Goal: Task Accomplishment & Management: Use online tool/utility

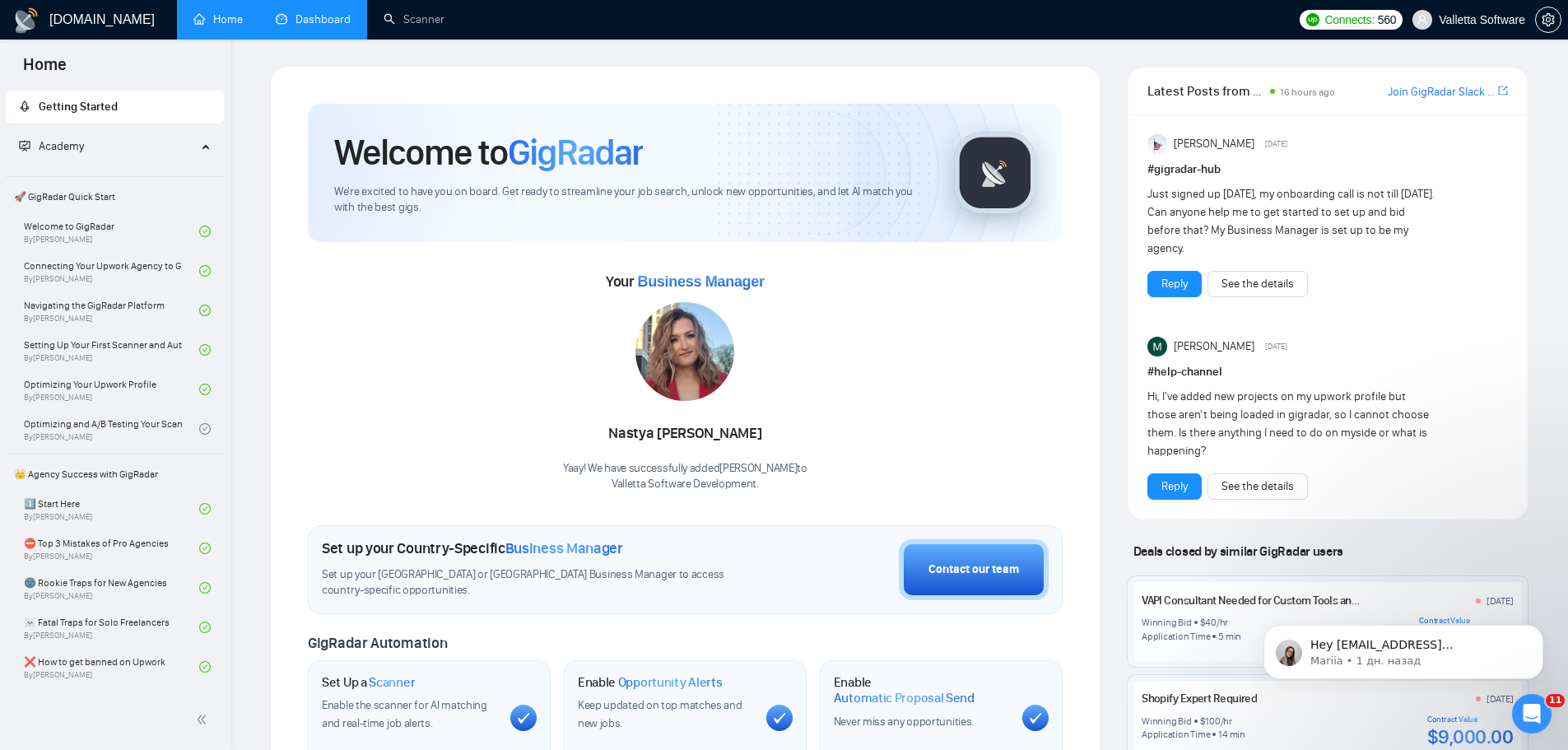
click at [279, 13] on link "Dashboard" at bounding box center [313, 19] width 75 height 14
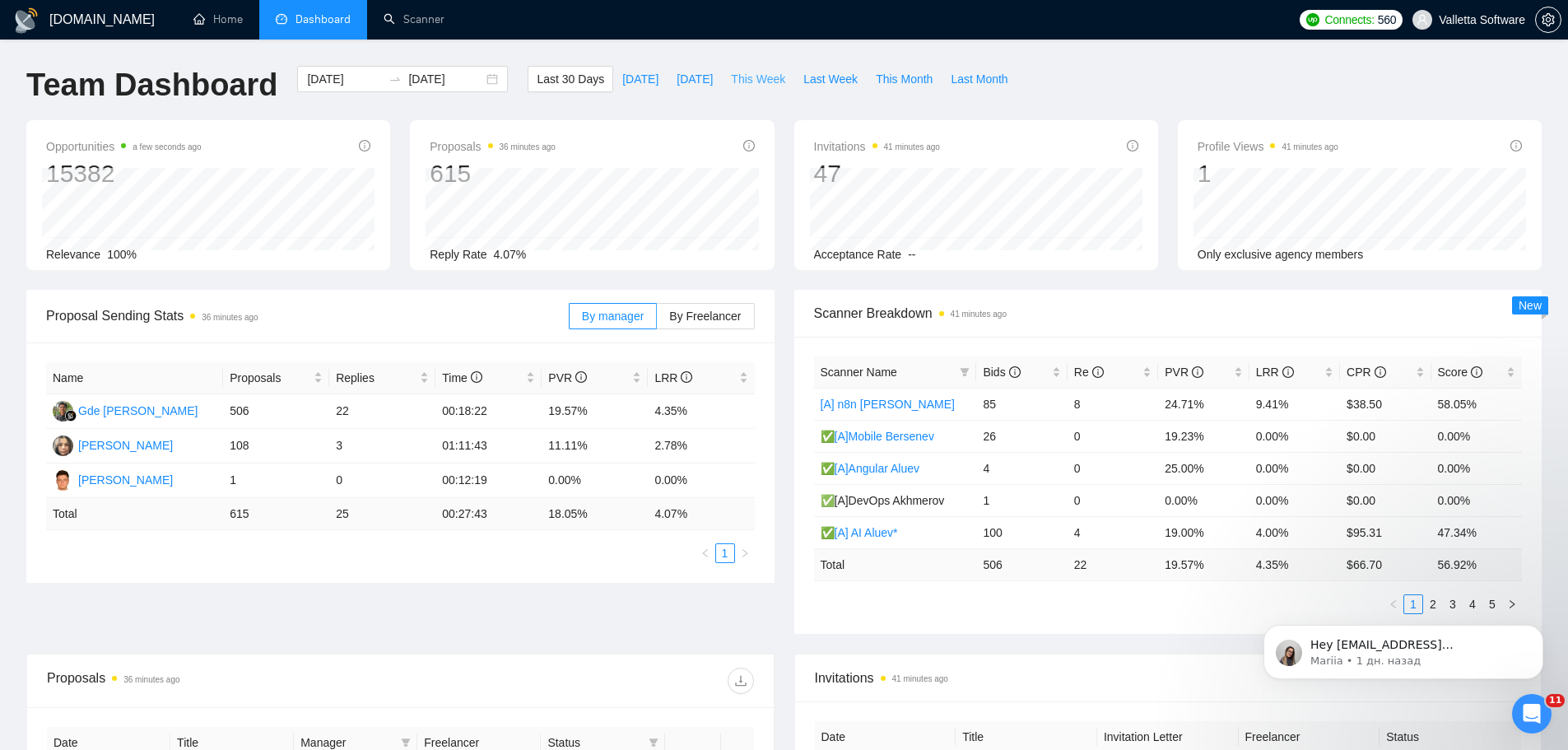
click at [764, 79] on span "This Week" at bounding box center [758, 79] width 54 height 18
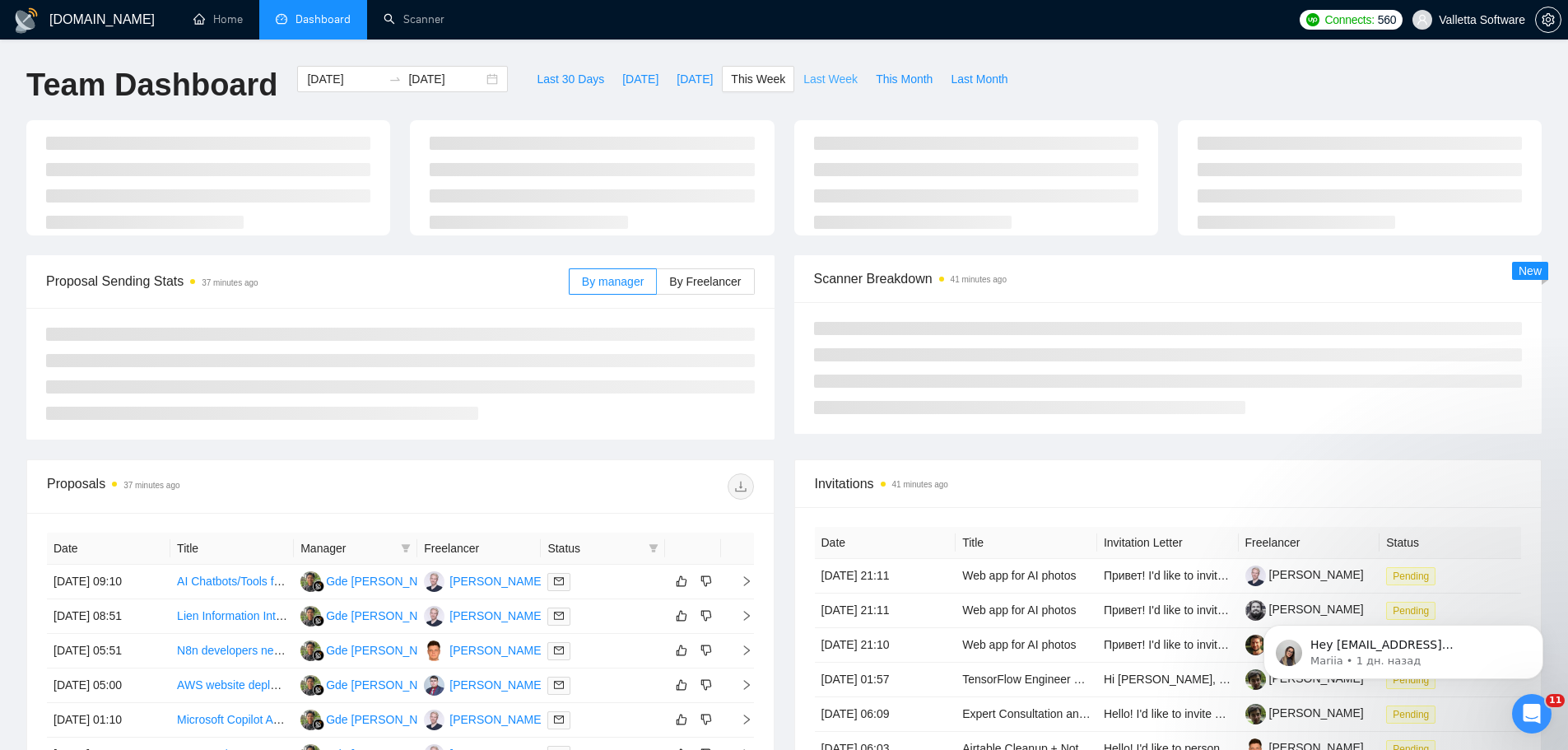
type input "2025-09-01"
type input "2025-09-07"
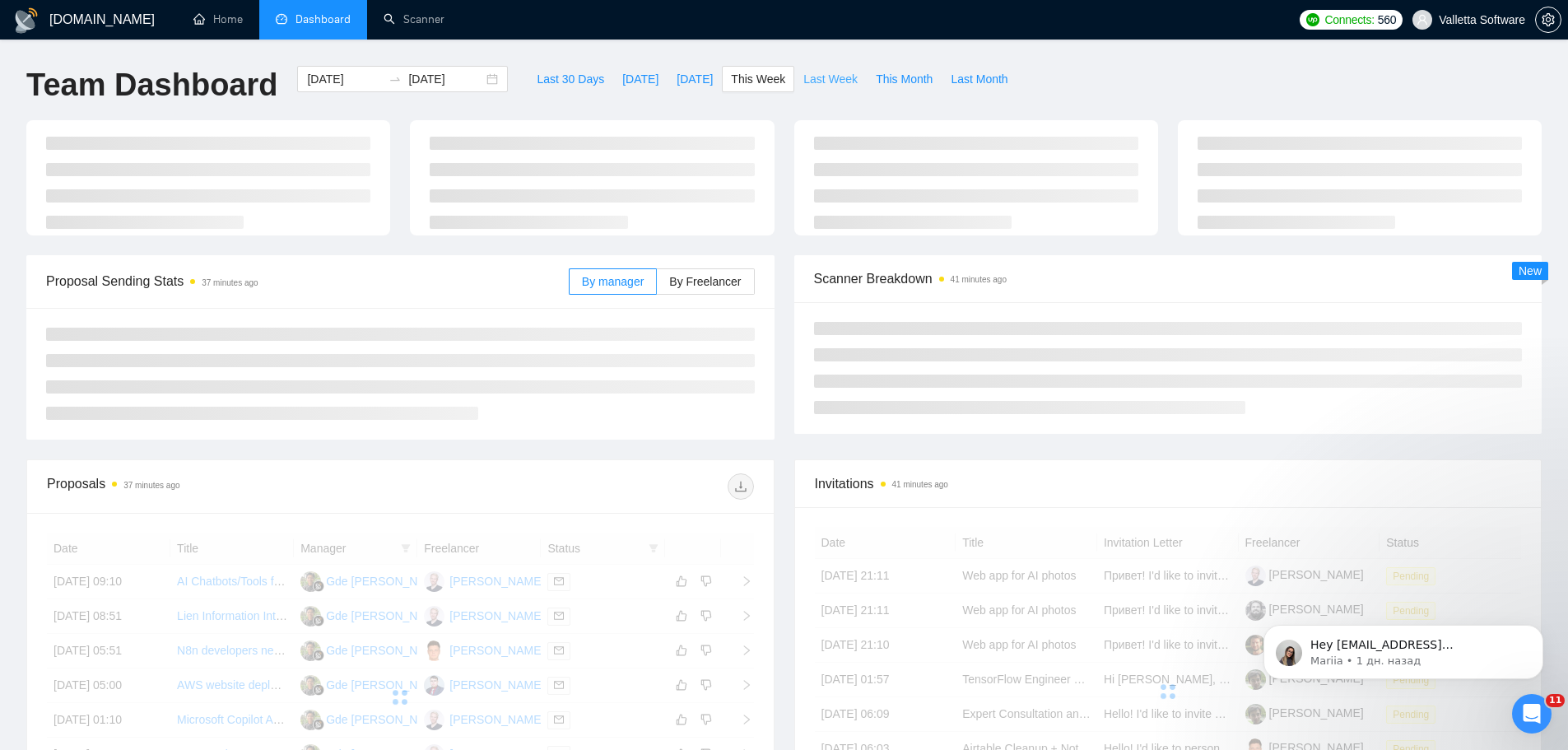
click at [808, 80] on span "Last Week" at bounding box center [831, 79] width 54 height 18
type input "2025-08-25"
type input "2025-08-31"
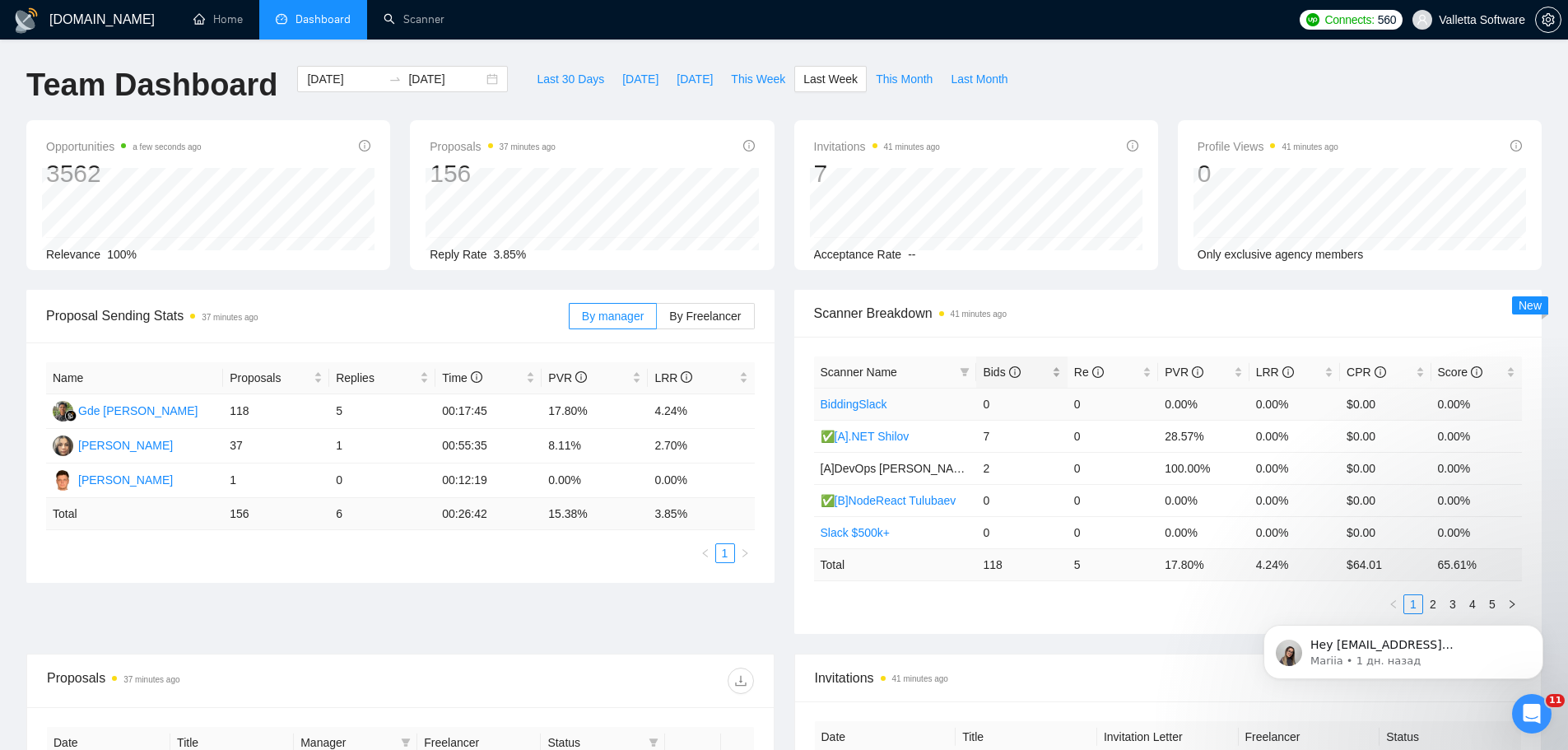
click at [1000, 363] on div "Bids" at bounding box center [1022, 372] width 78 height 18
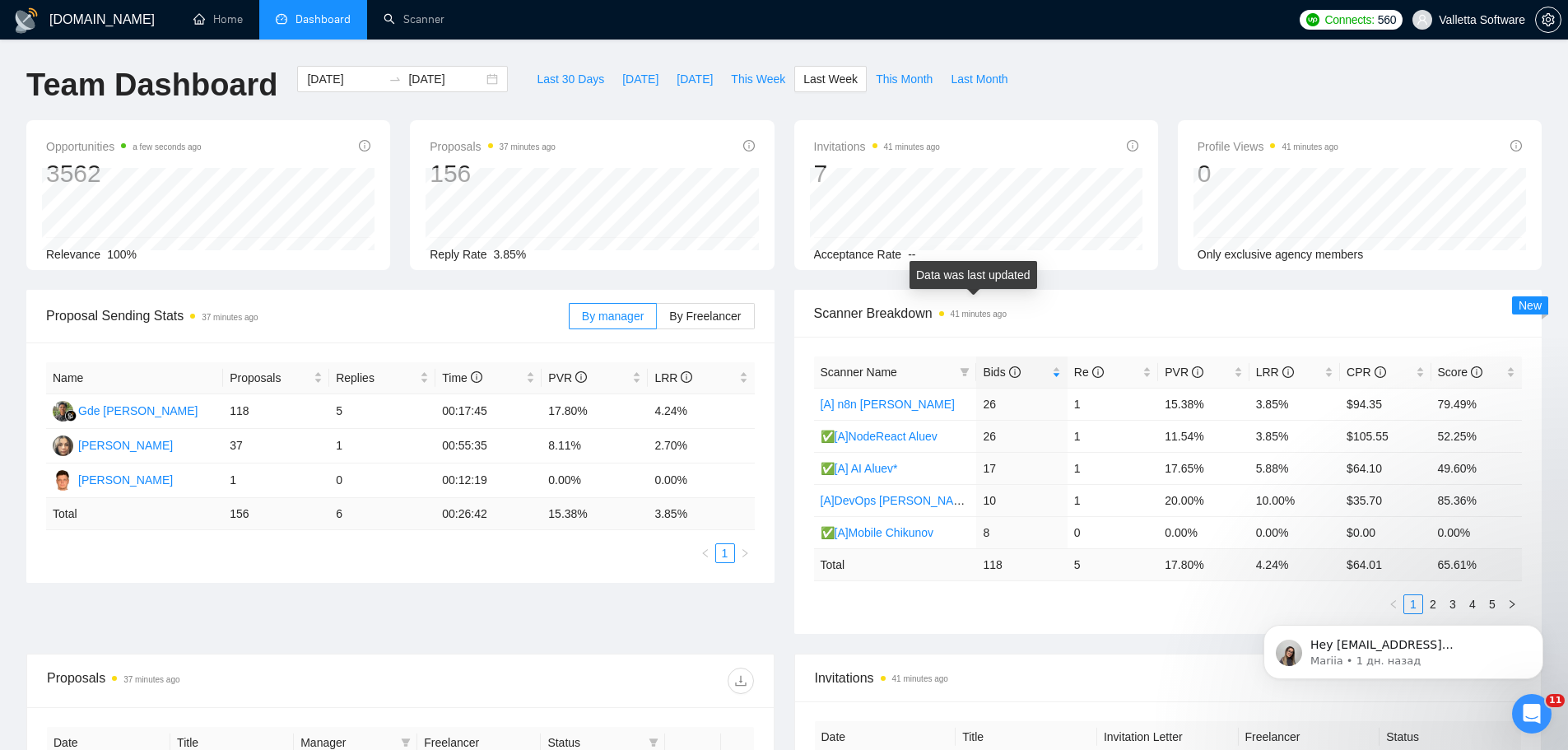
click at [1080, 296] on div "Scanner Breakdown 41 minutes ago" at bounding box center [1169, 314] width 709 height 47
click at [321, 71] on input "2025-08-25" at bounding box center [344, 79] width 75 height 18
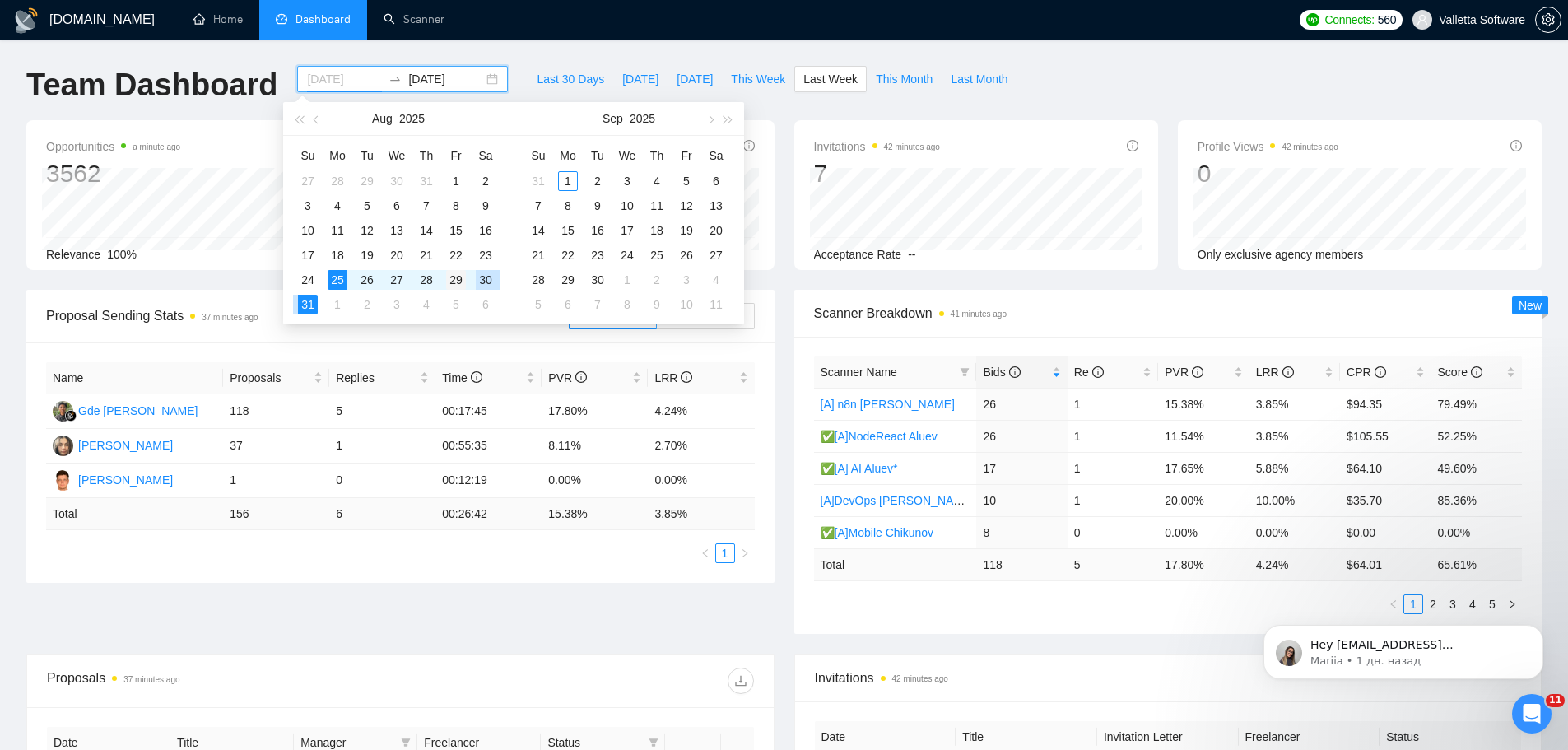
type input "2025-08-29"
click at [455, 284] on div "29" at bounding box center [456, 280] width 20 height 20
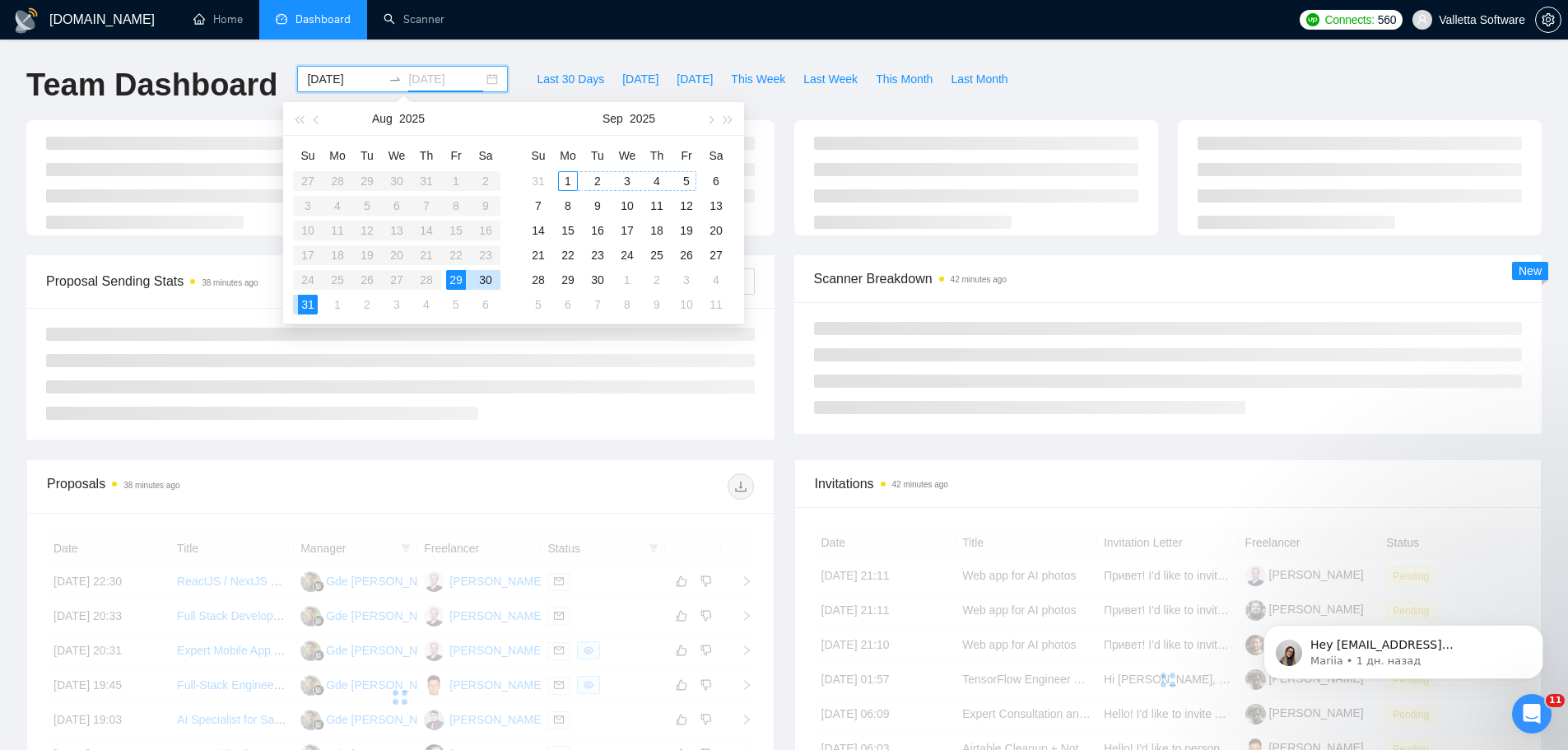
type input "2025-08-29"
click at [458, 282] on div "29" at bounding box center [456, 280] width 20 height 20
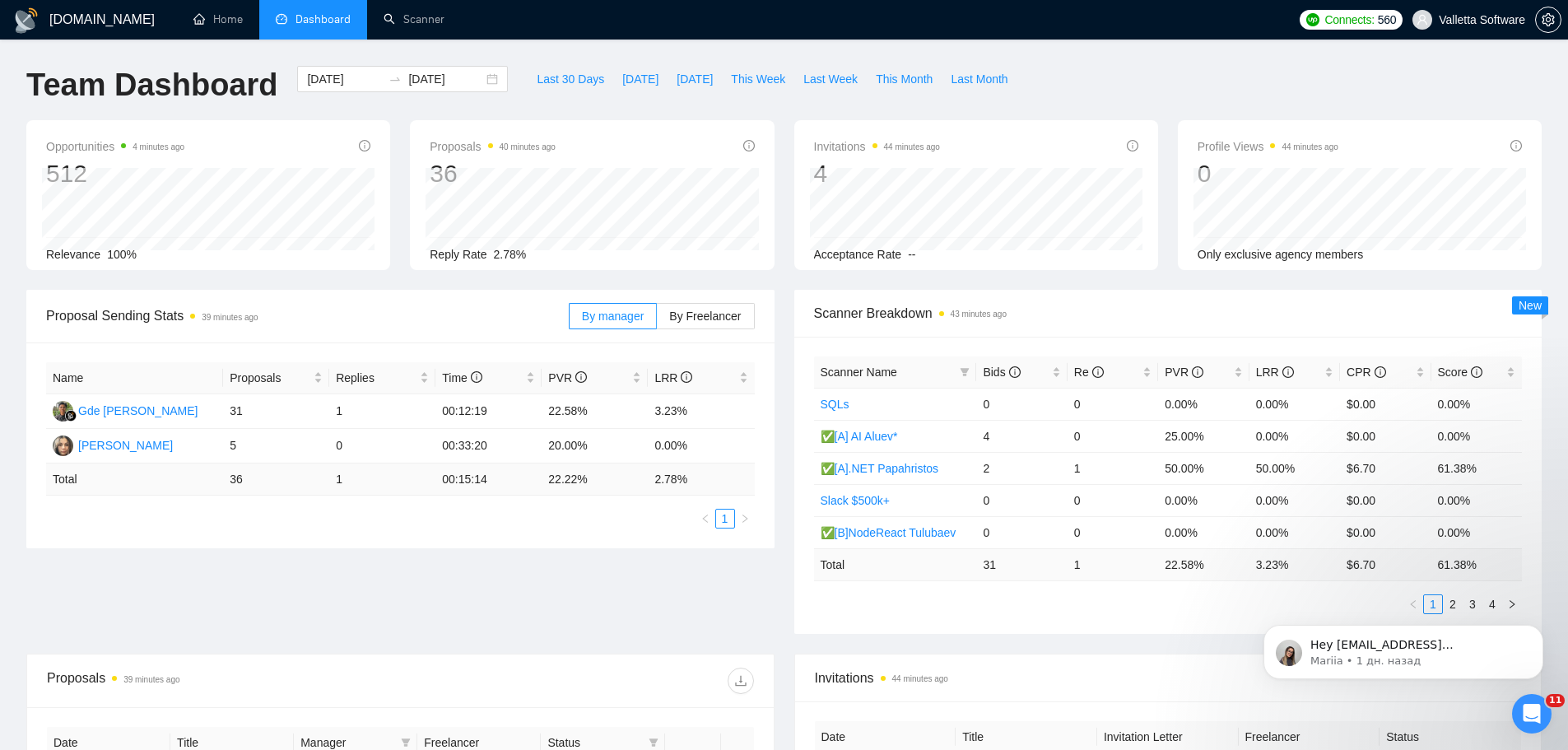
click at [607, 145] on div "Proposals 40 minutes ago 36" at bounding box center [591, 163] width 324 height 52
click at [809, 81] on span "Last Week" at bounding box center [831, 79] width 54 height 18
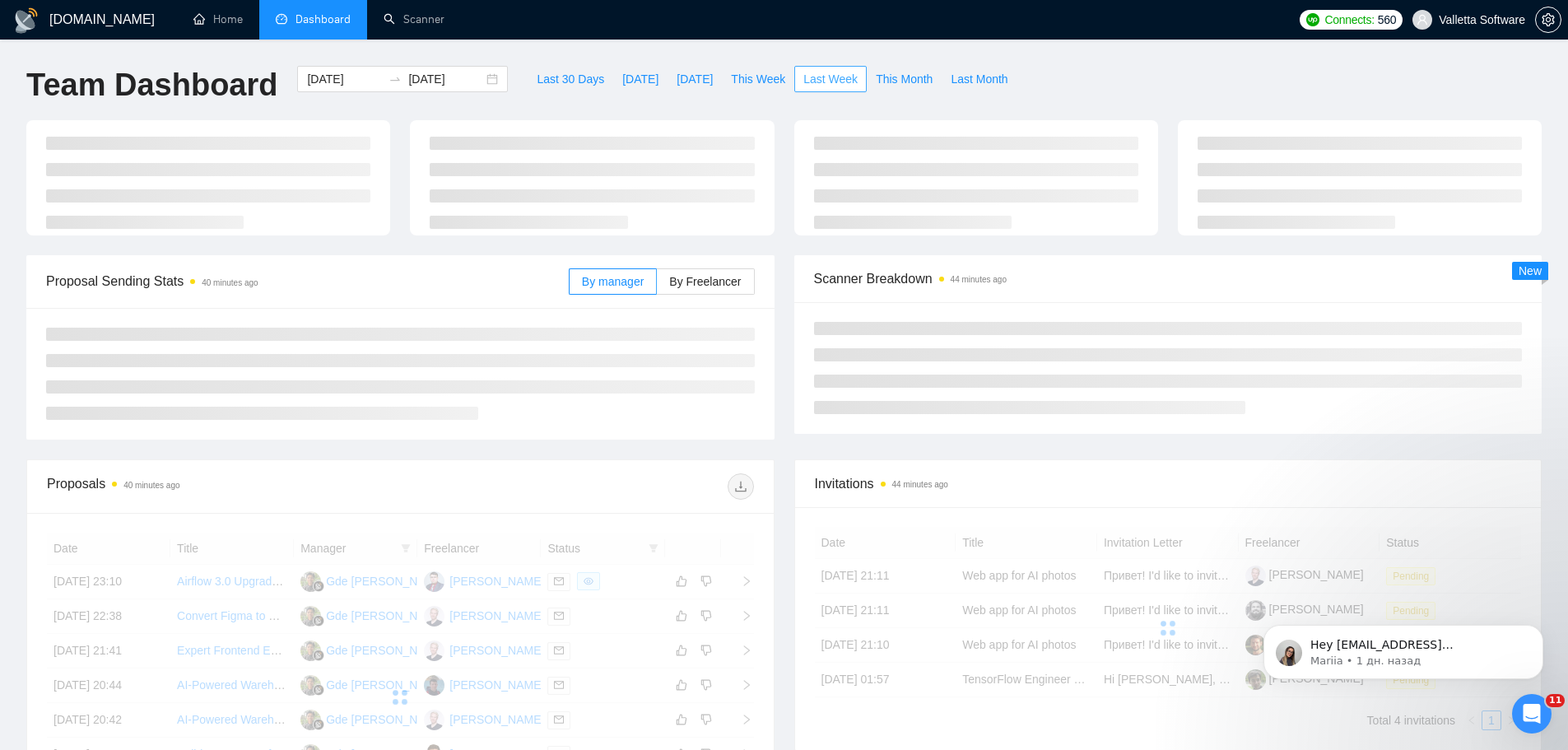
type input "2025-08-25"
type input "2025-08-31"
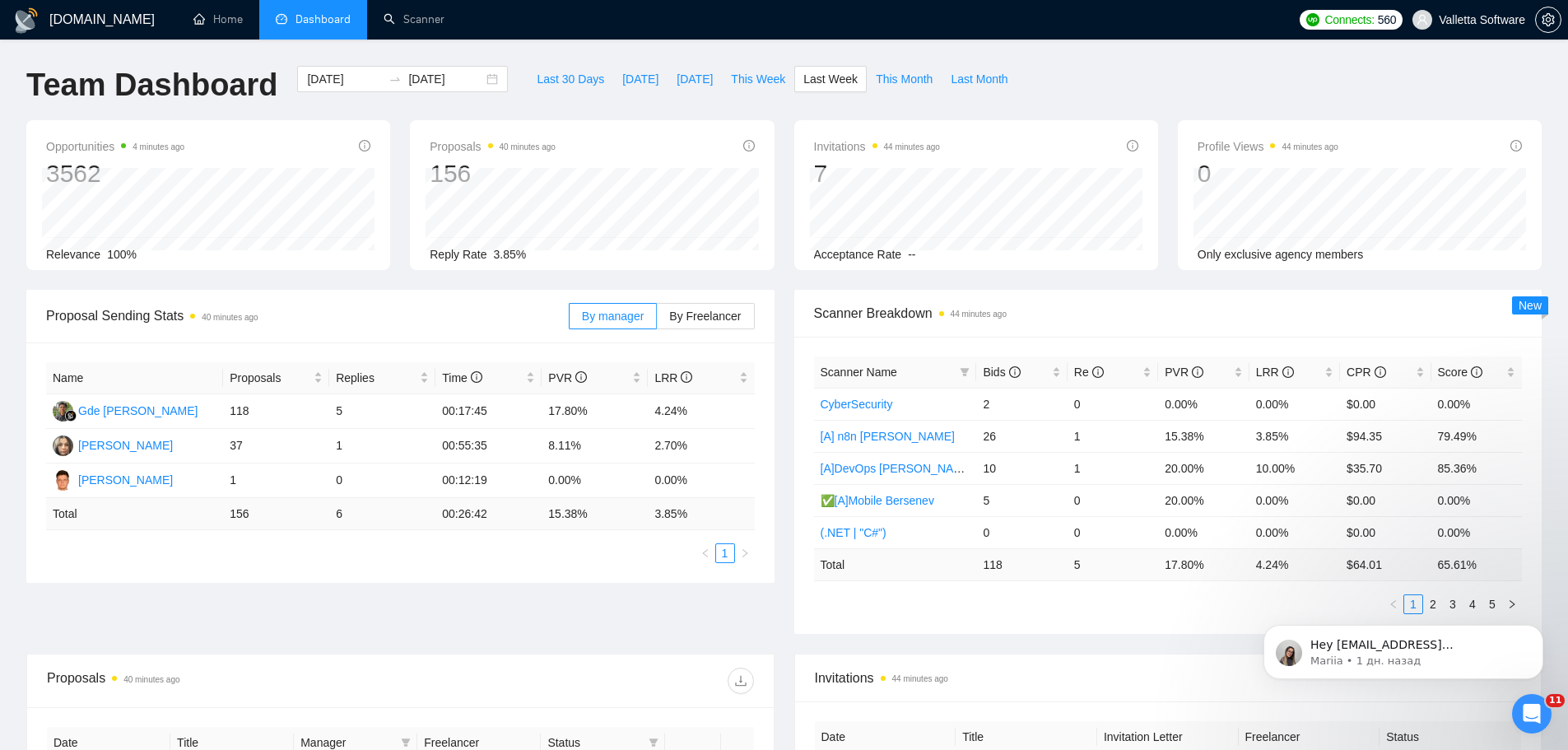
click at [313, 43] on div "GigRadar.io Home Dashboard Scanner Connects: 560 Valletta Software Team Dashboa…" at bounding box center [784, 652] width 1568 height 1305
click at [328, 67] on div "2025-08-25 2025-08-31" at bounding box center [402, 79] width 211 height 26
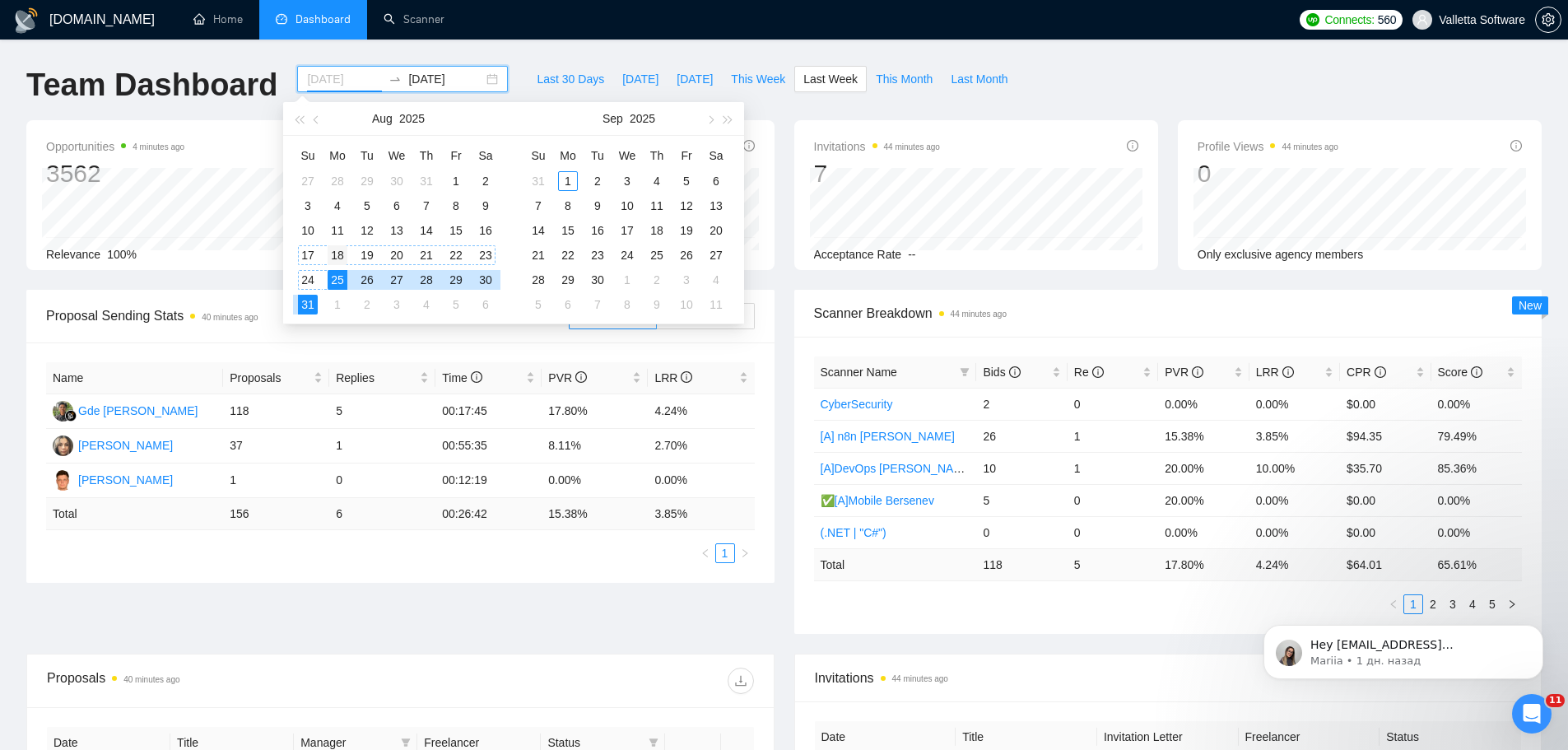
type input "2025-08-18"
click at [336, 253] on div "18" at bounding box center [338, 255] width 20 height 20
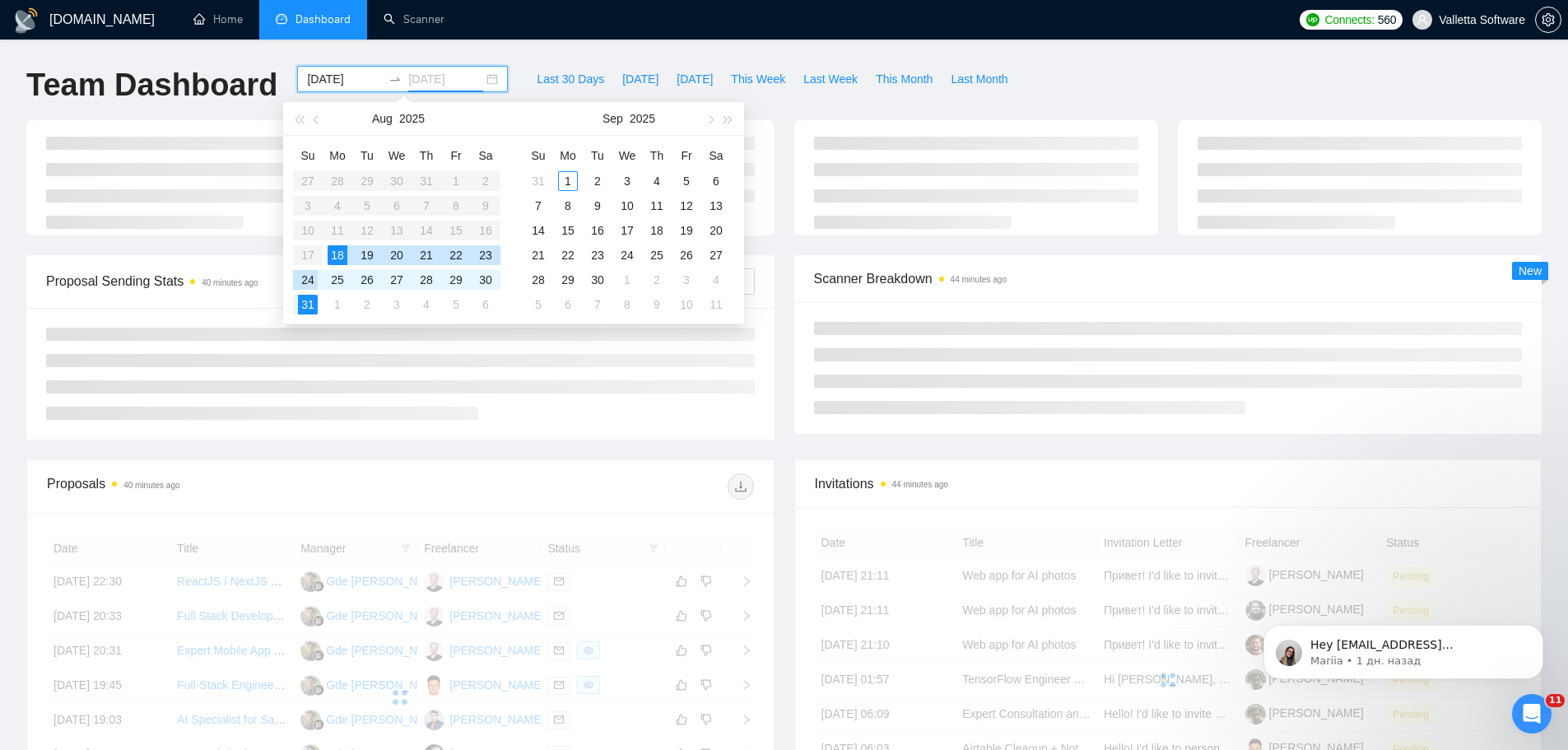
type input "2025-08-24"
click at [307, 279] on div "24" at bounding box center [308, 280] width 20 height 20
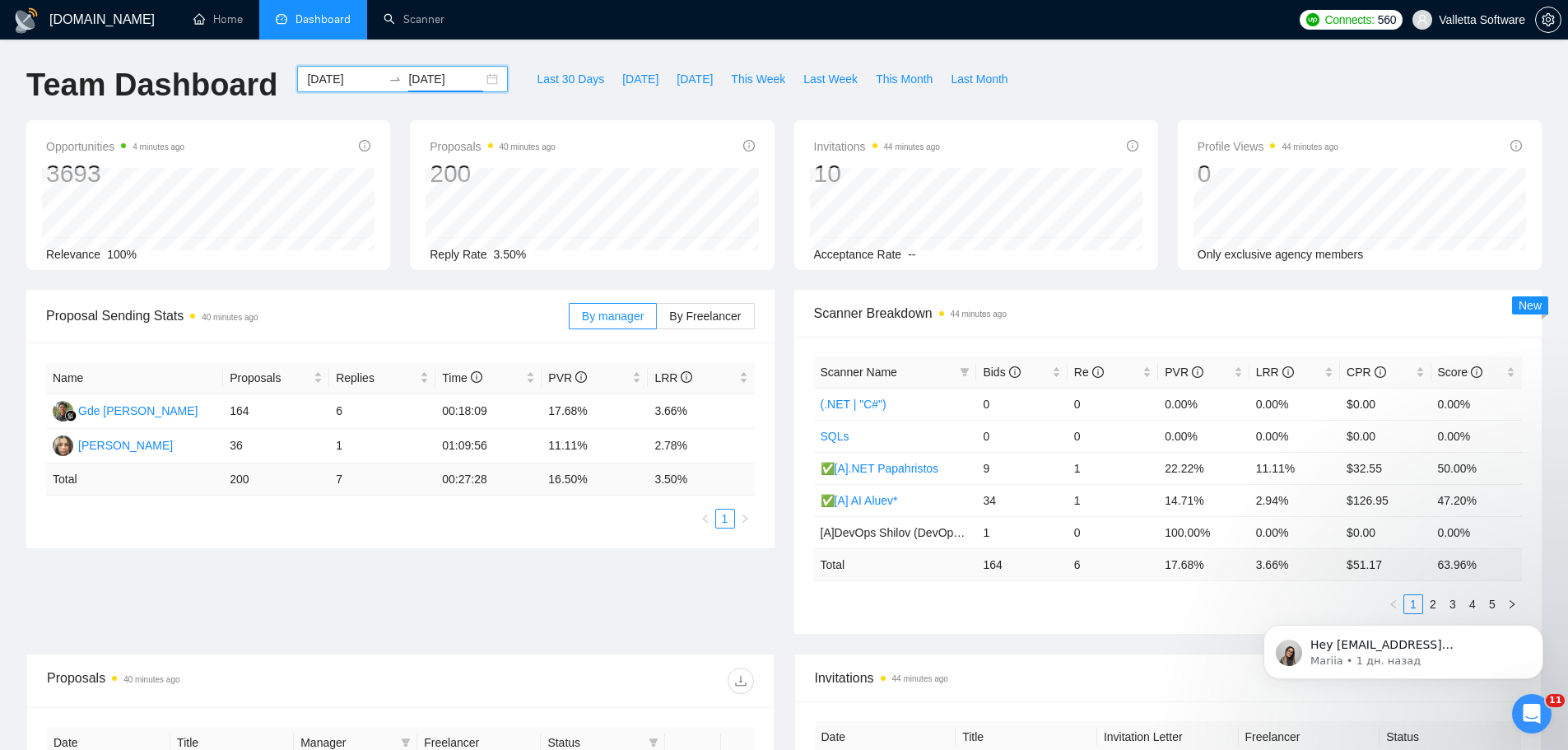
click at [315, 78] on input "2025-08-18" at bounding box center [344, 79] width 75 height 18
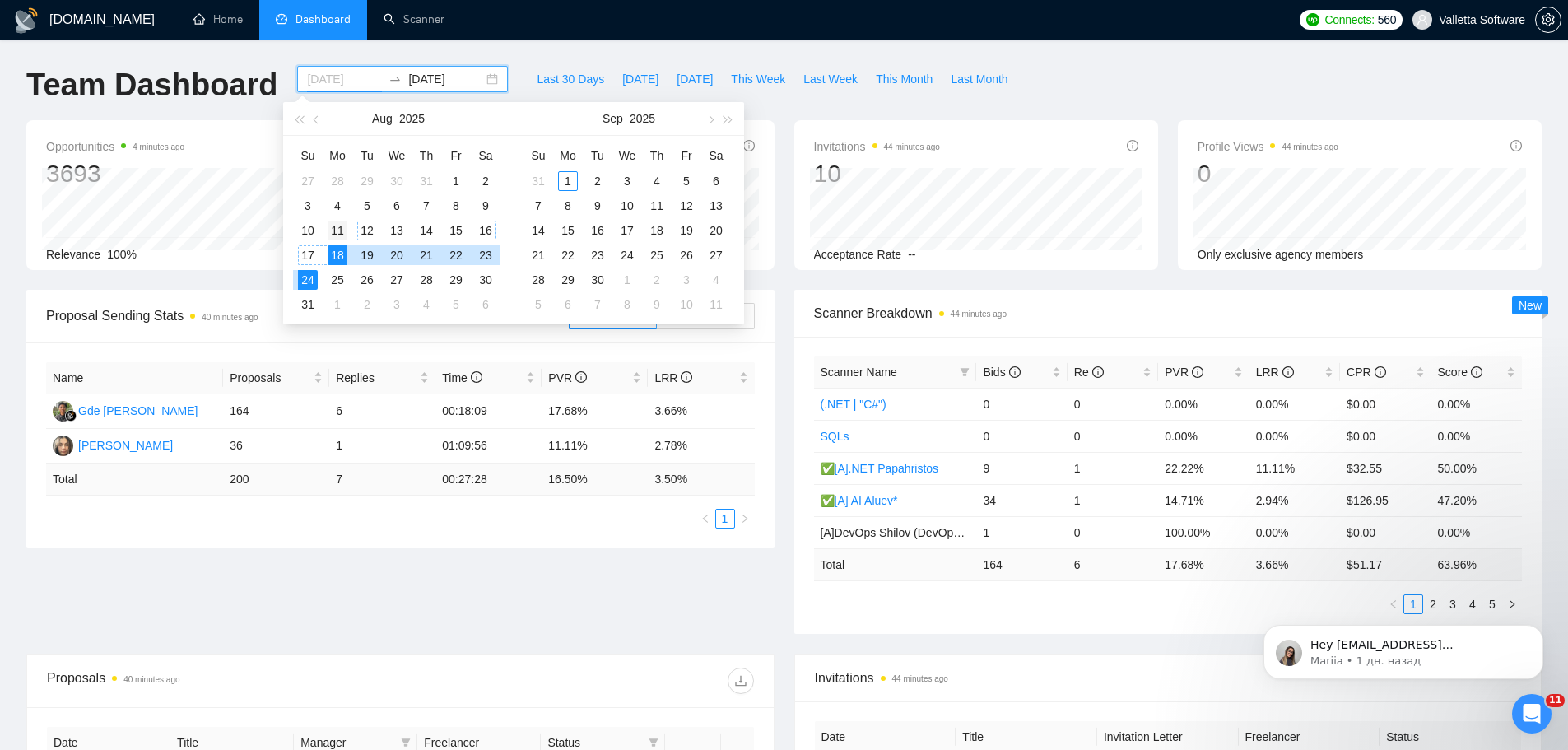
type input "2025-08-11"
click at [334, 228] on div "11" at bounding box center [338, 230] width 20 height 20
type input "2025-08-17"
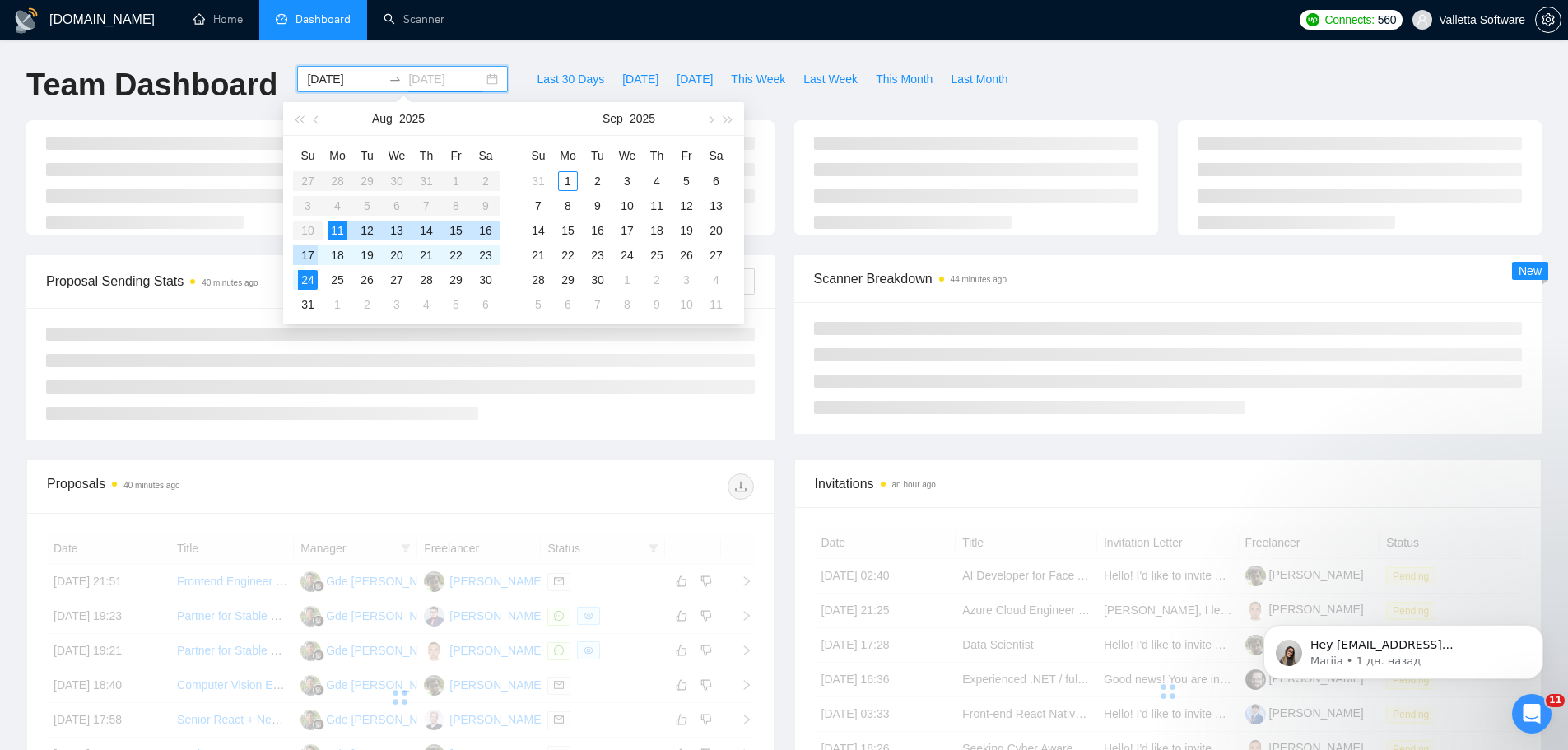
click at [307, 255] on div "17" at bounding box center [308, 255] width 20 height 20
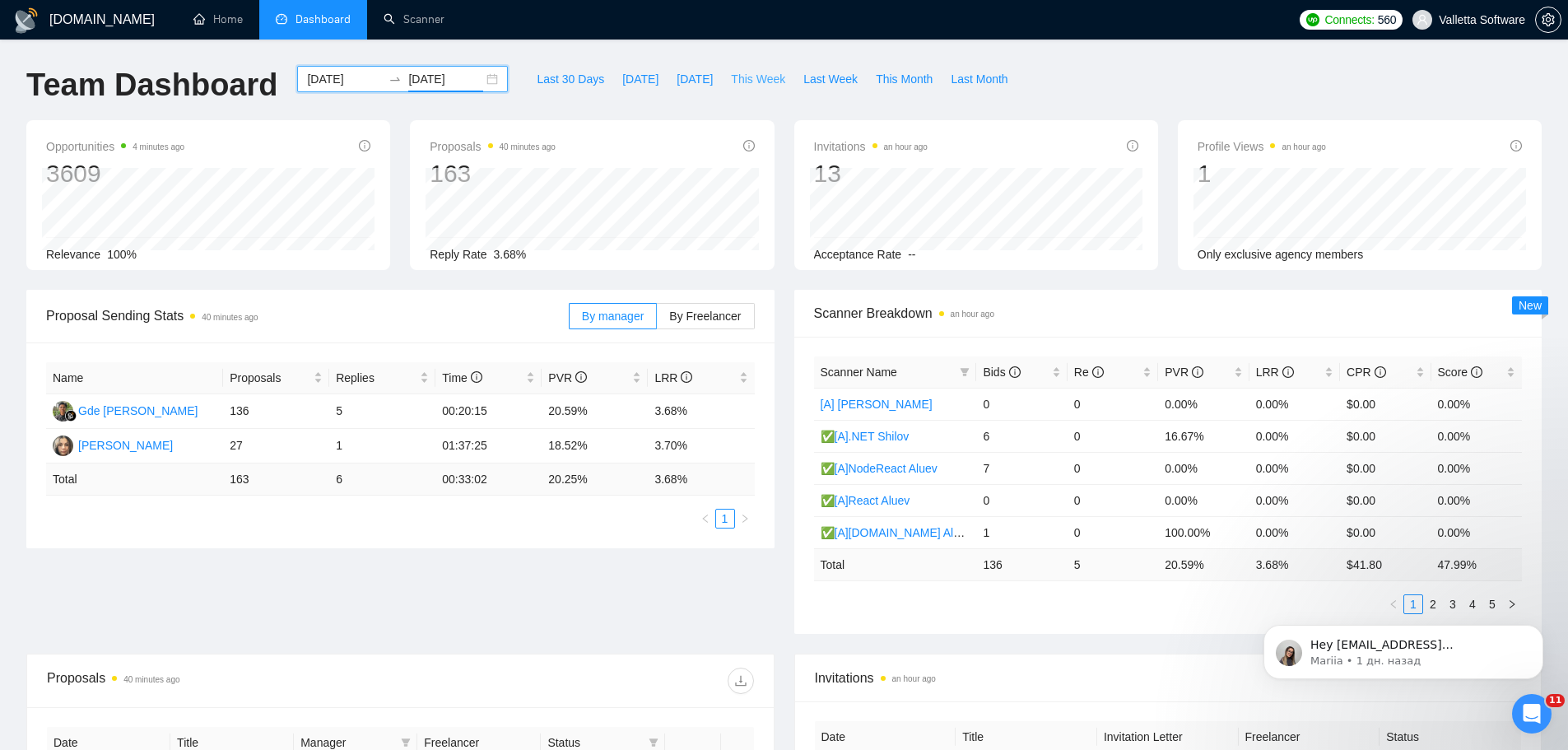
click at [735, 79] on span "This Week" at bounding box center [758, 79] width 54 height 18
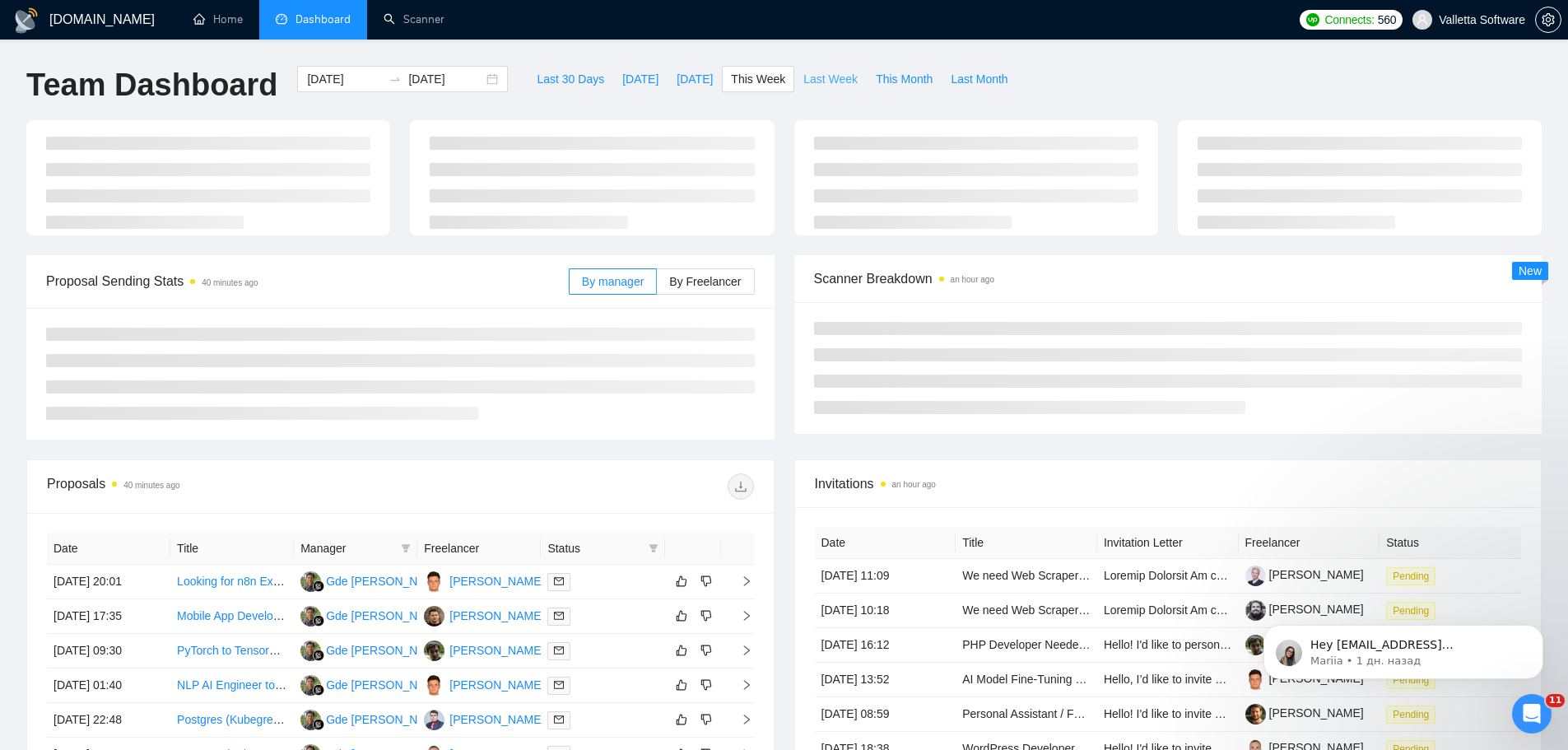
type input "2025-09-01"
type input "2025-09-07"
click at [803, 80] on span "Last Week" at bounding box center [831, 79] width 54 height 18
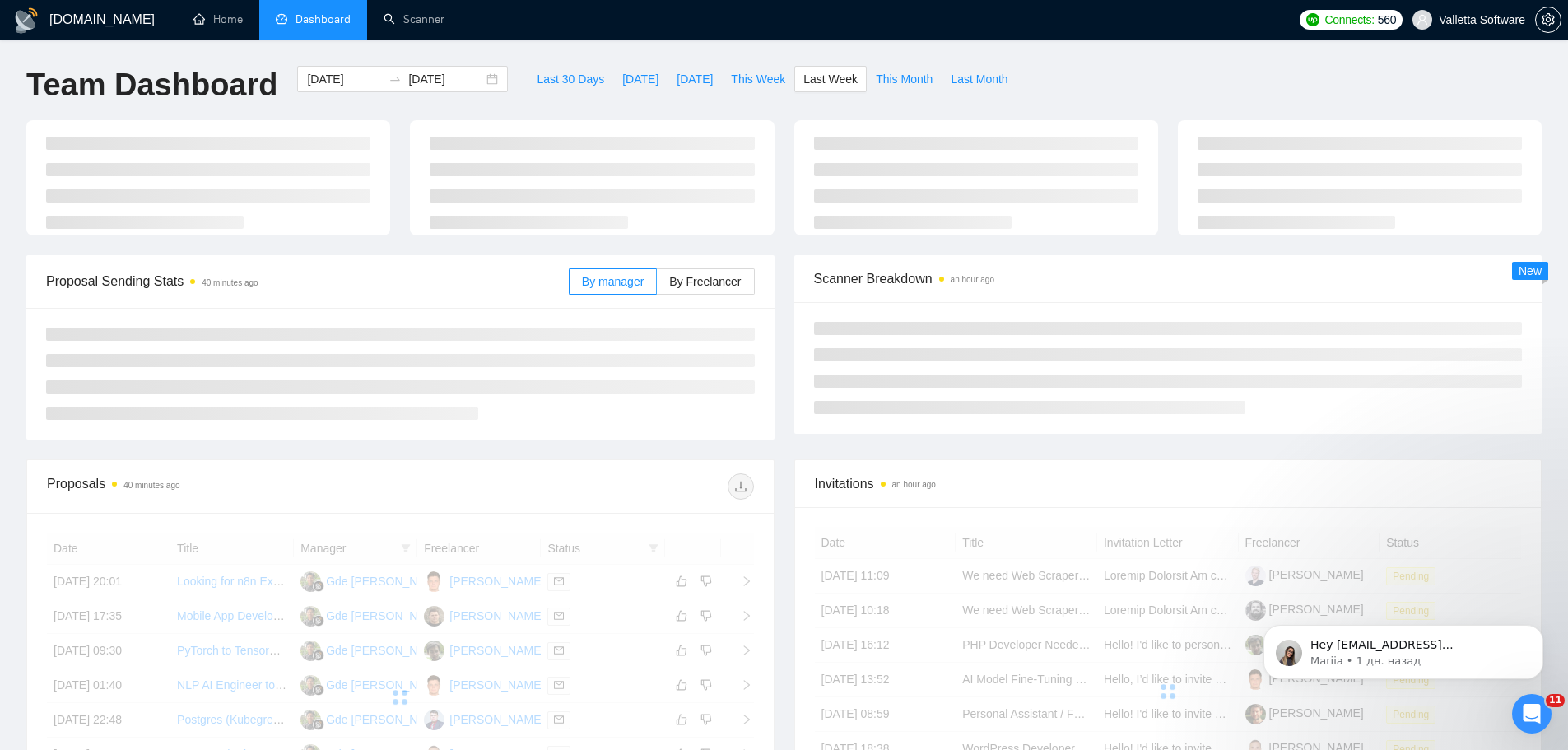
type input "2025-08-25"
type input "2025-08-31"
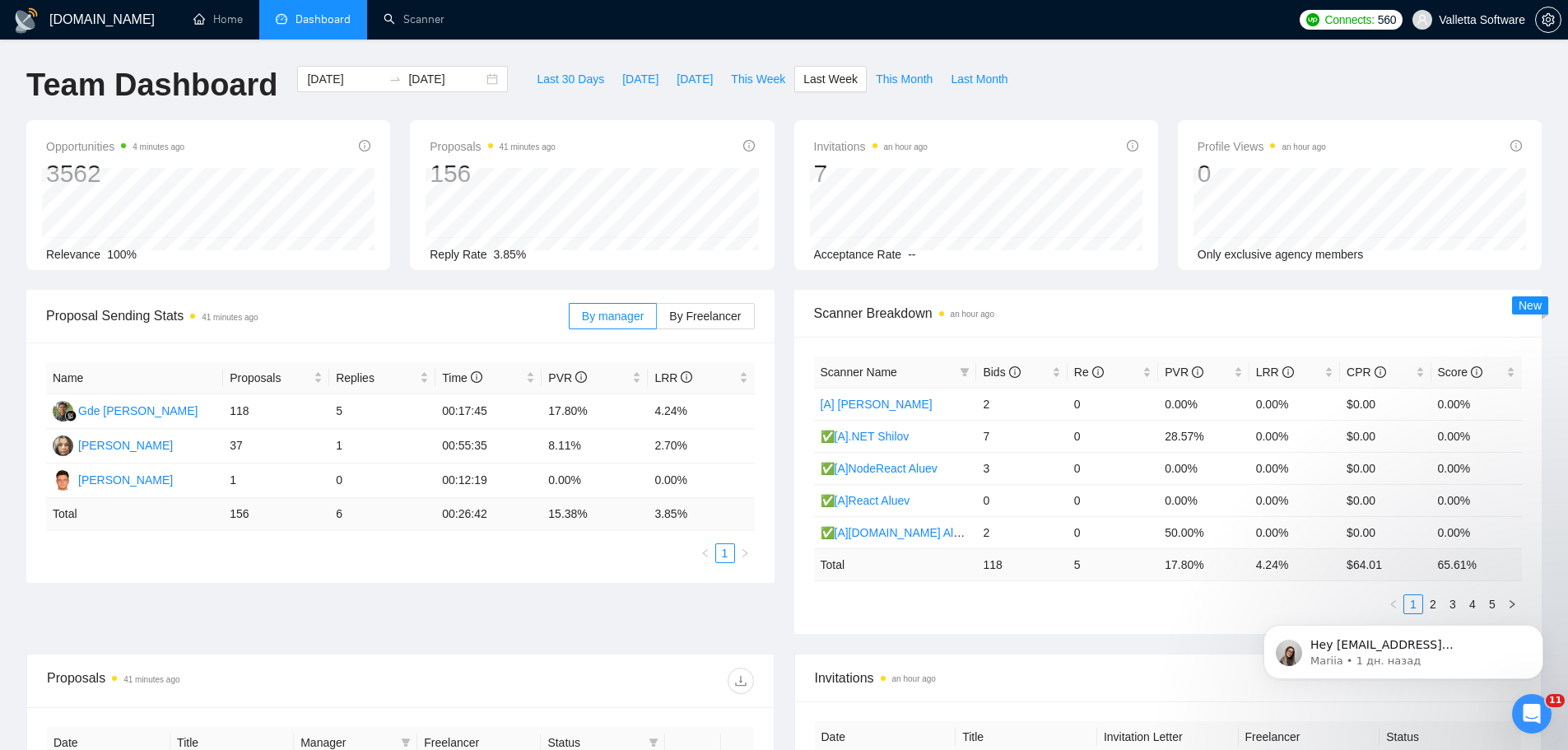
click at [737, 337] on div "By manager By Freelancer" at bounding box center [662, 316] width 186 height 52
click at [735, 329] on div "By manager By Freelancer" at bounding box center [662, 316] width 186 height 52
click at [723, 312] on span "By Freelancer" at bounding box center [705, 315] width 71 height 14
click at [657, 320] on input "By Freelancer" at bounding box center [657, 320] width 0 height 0
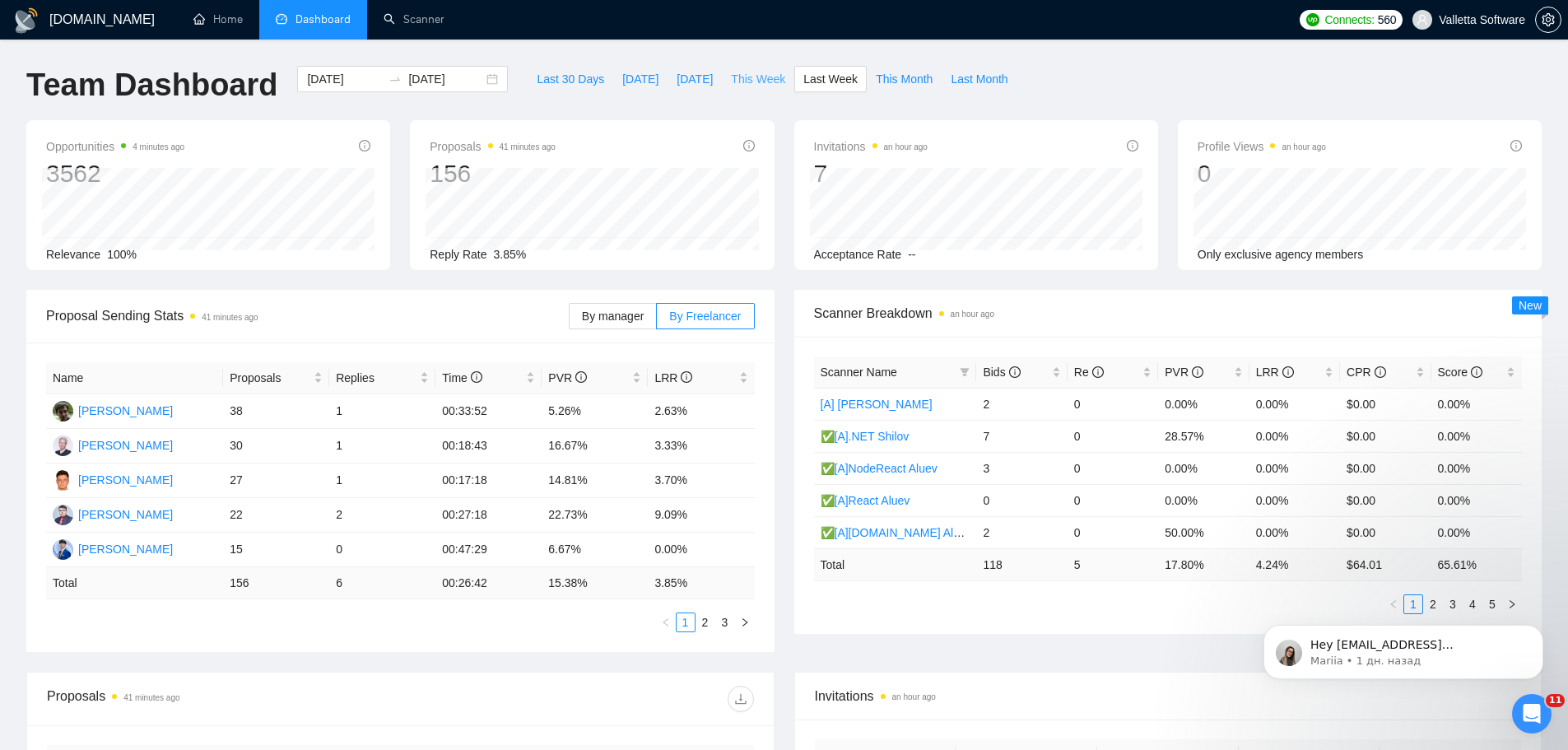
click at [734, 82] on span "This Week" at bounding box center [758, 79] width 54 height 18
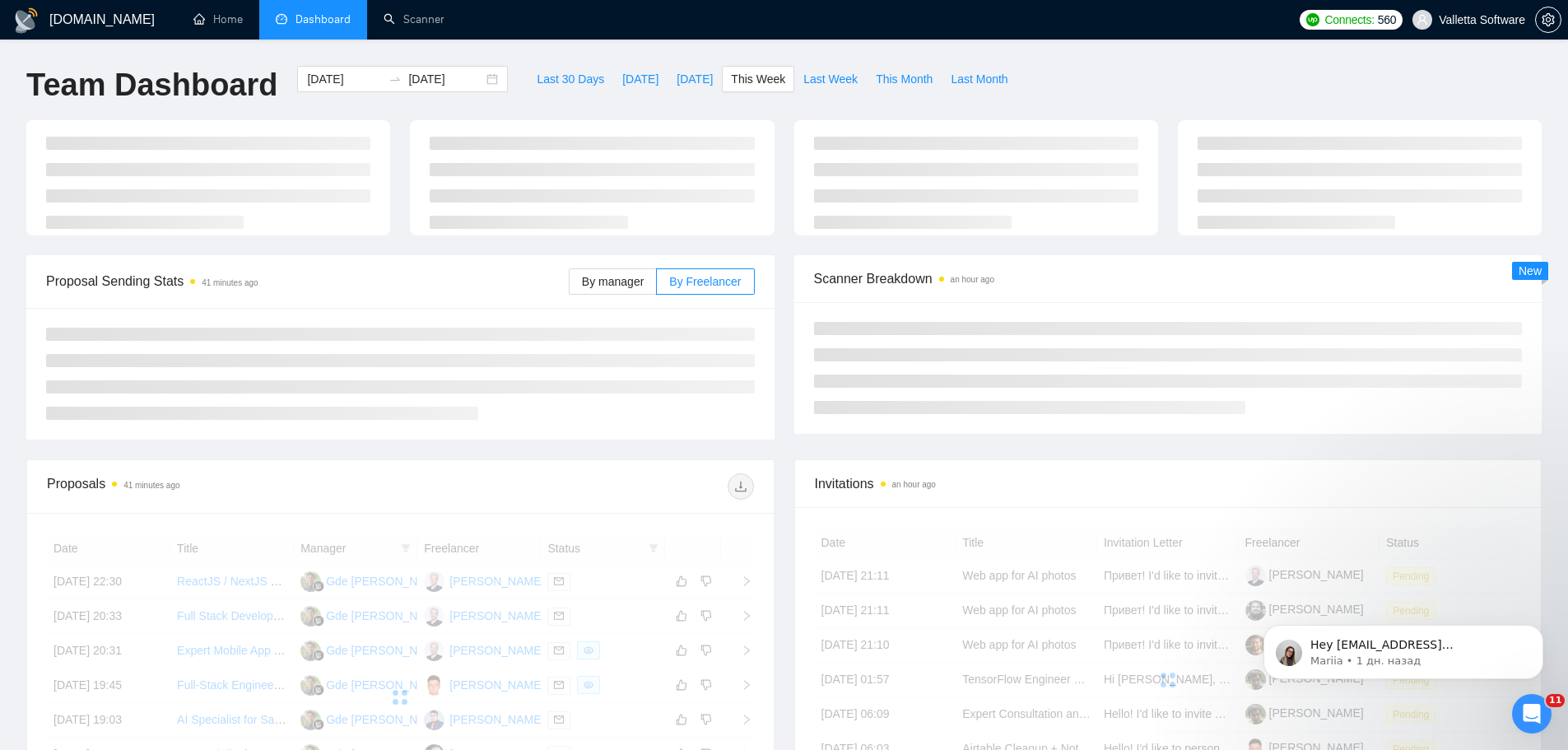
type input "2025-09-01"
type input "2025-09-07"
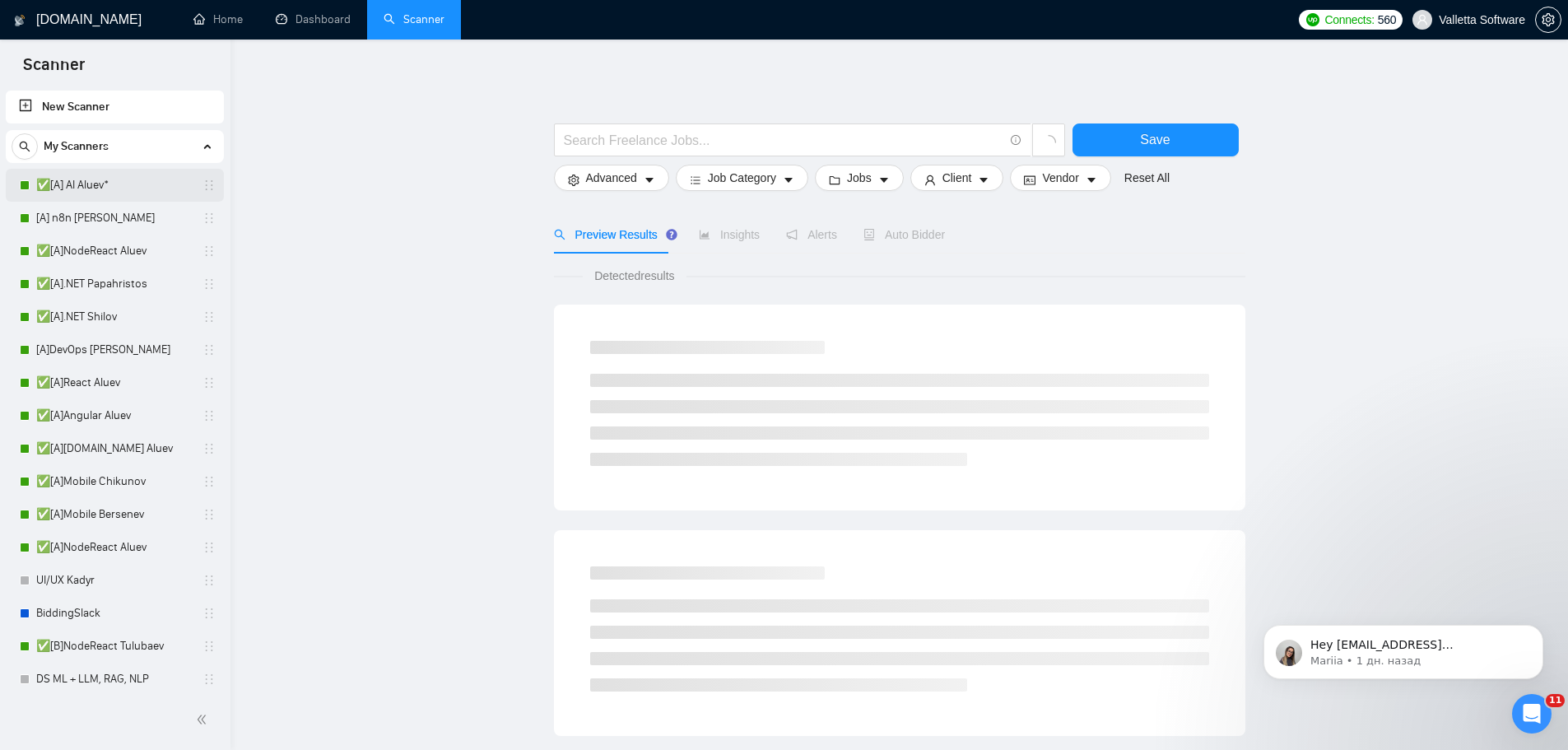
click at [121, 171] on link "✅[A] AI Aluev*" at bounding box center [114, 185] width 156 height 33
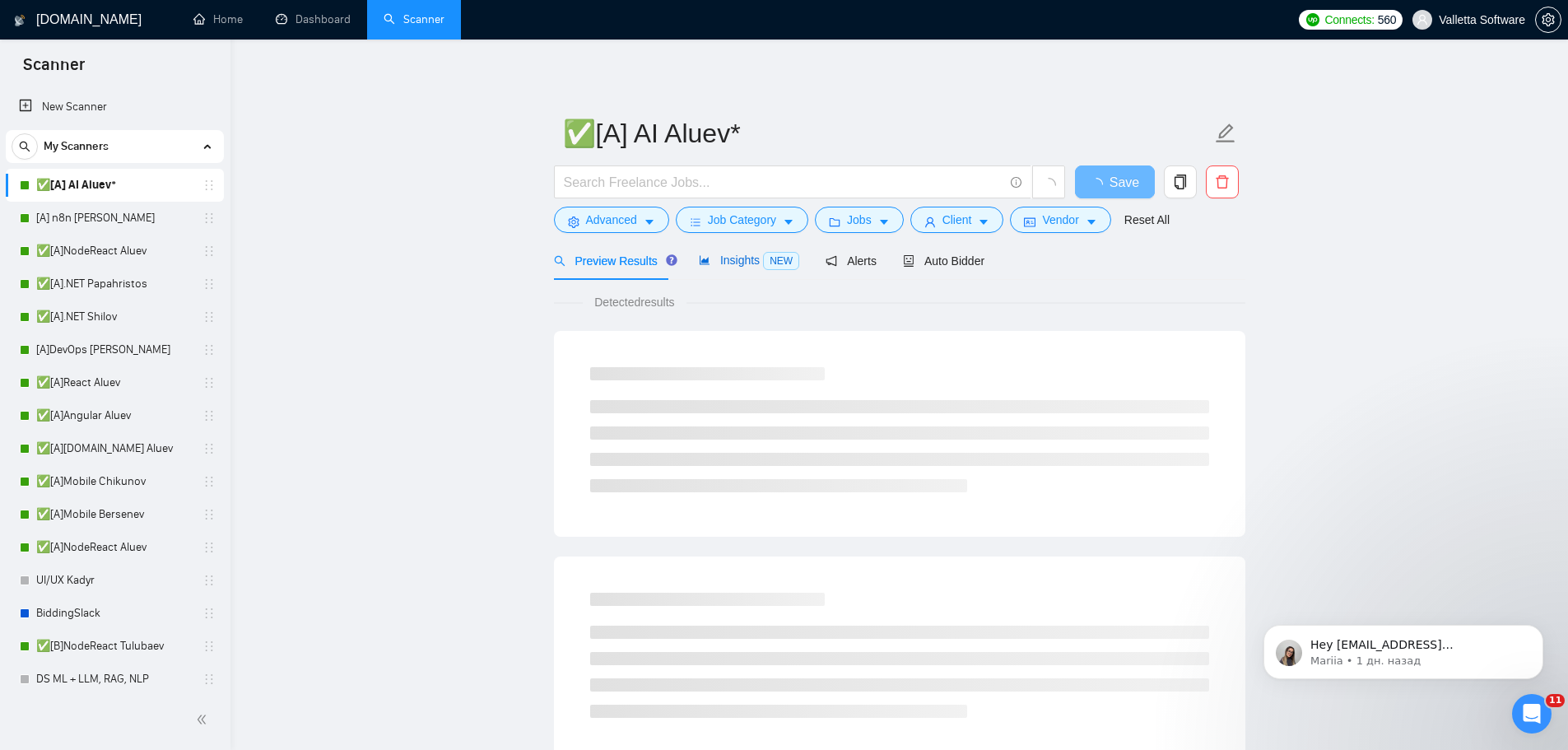
click at [728, 263] on span "Insights NEW" at bounding box center [748, 260] width 100 height 14
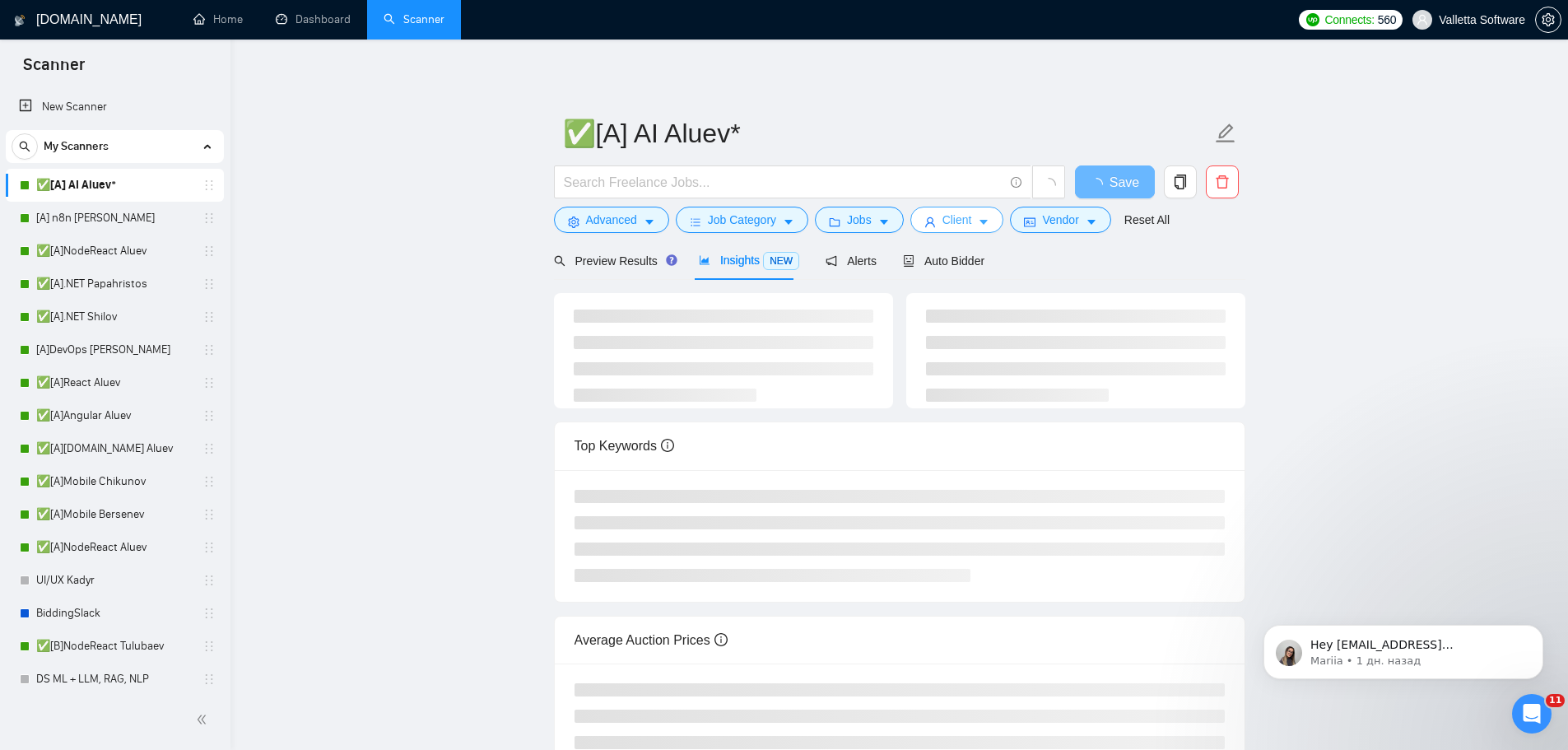
click at [927, 229] on button "Client" at bounding box center [957, 220] width 94 height 26
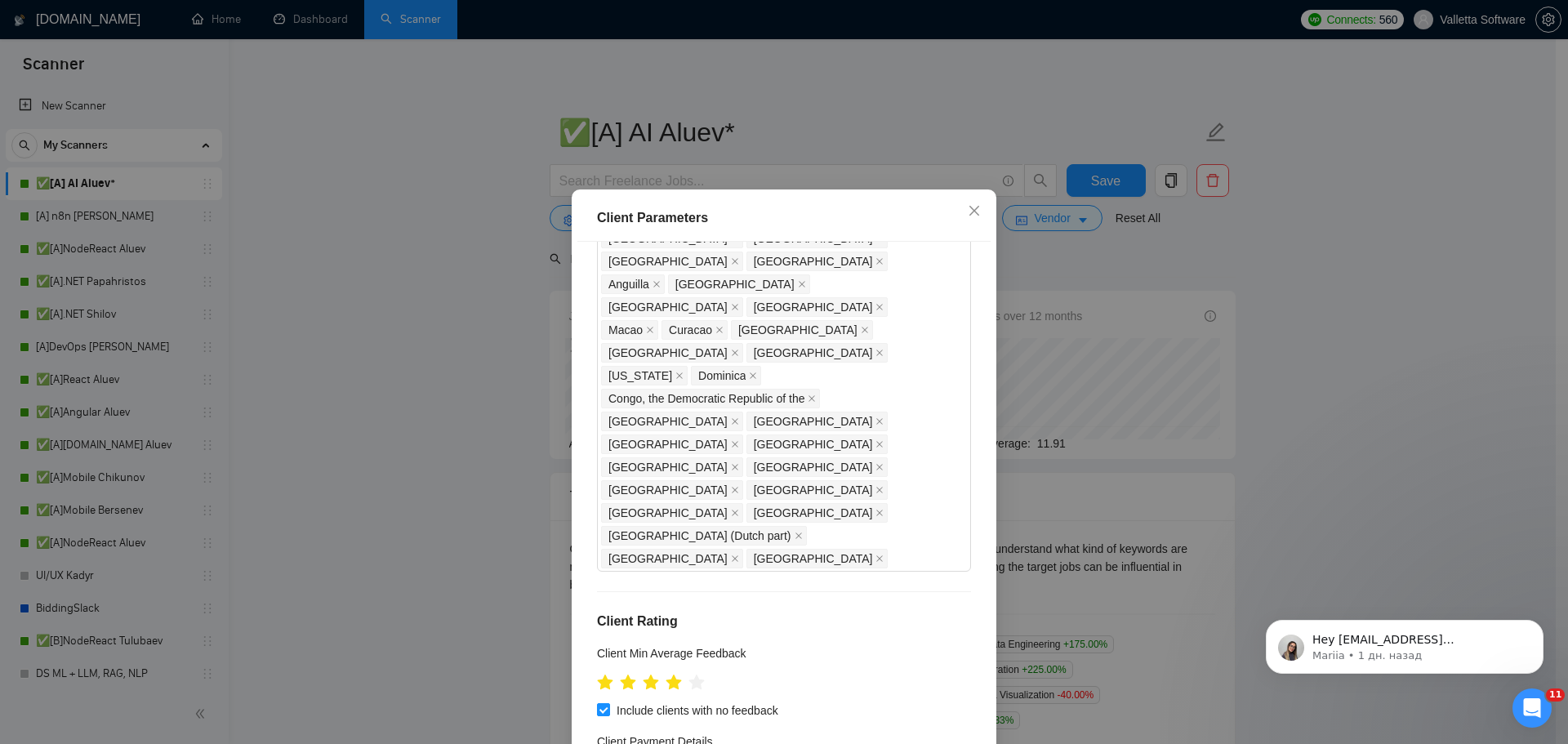
scroll to position [817, 0]
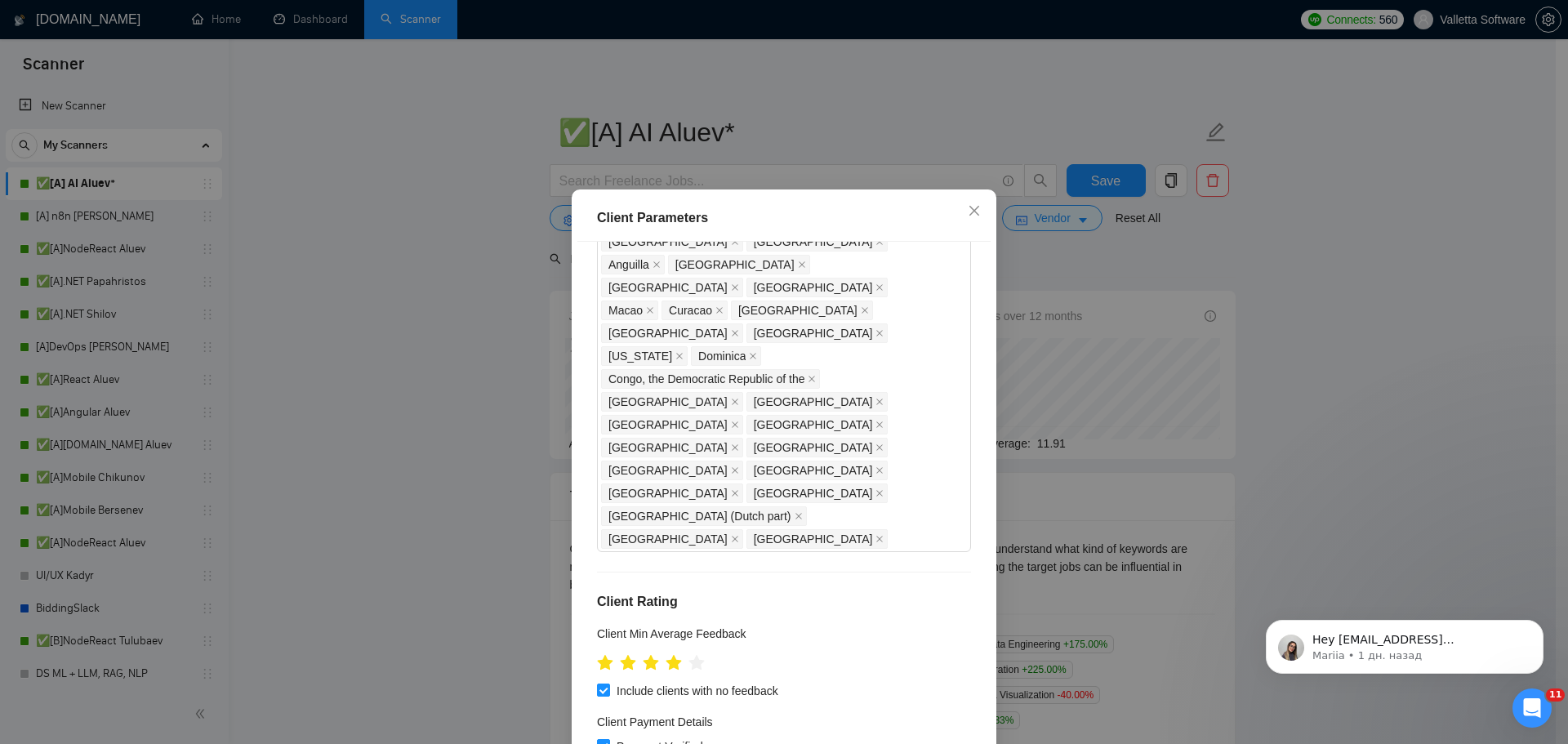
click at [1095, 342] on div "Client Parameters Client Location Include Client Countries Select Exclude Clien…" at bounding box center [784, 372] width 1568 height 744
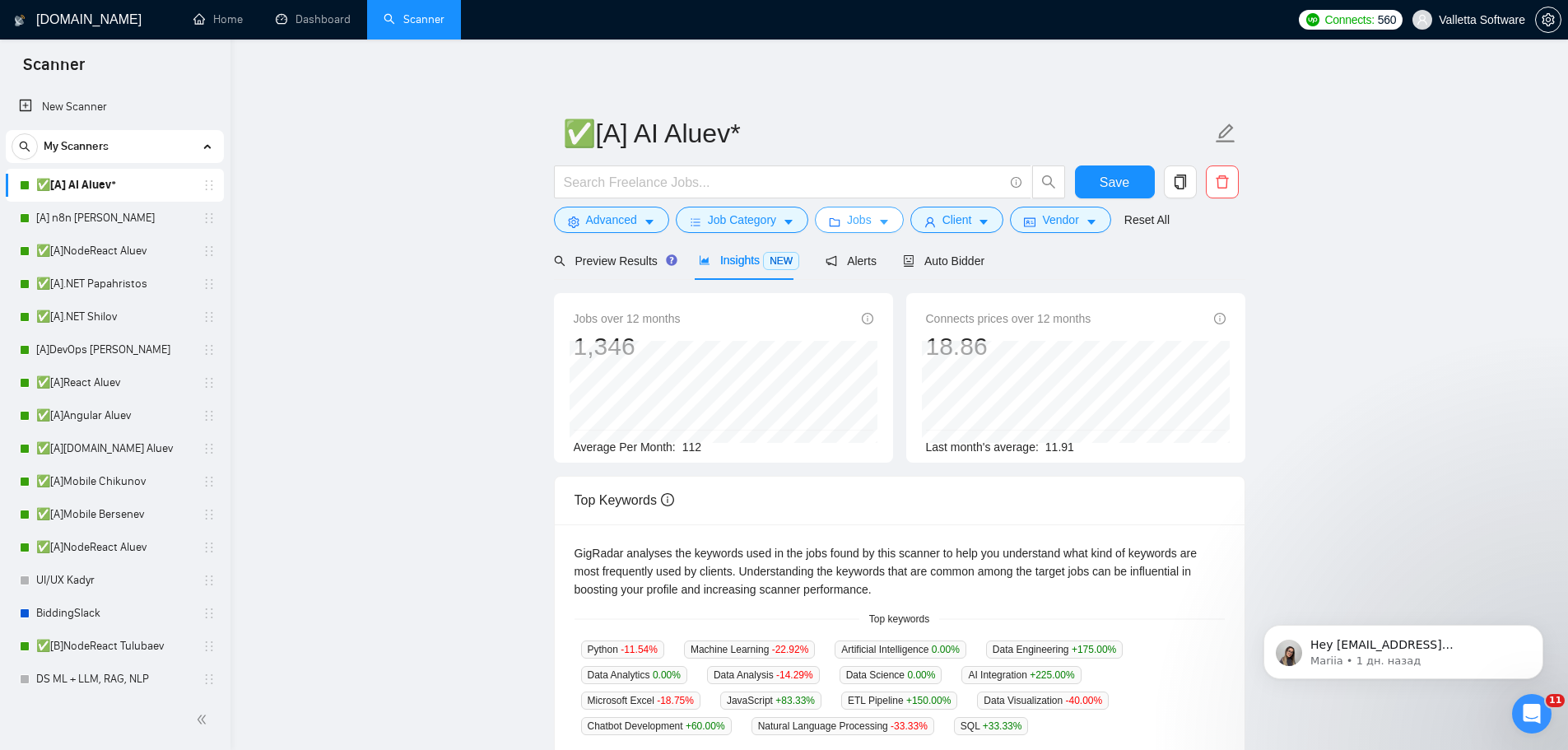
click at [857, 225] on span "Jobs" at bounding box center [859, 220] width 24 height 18
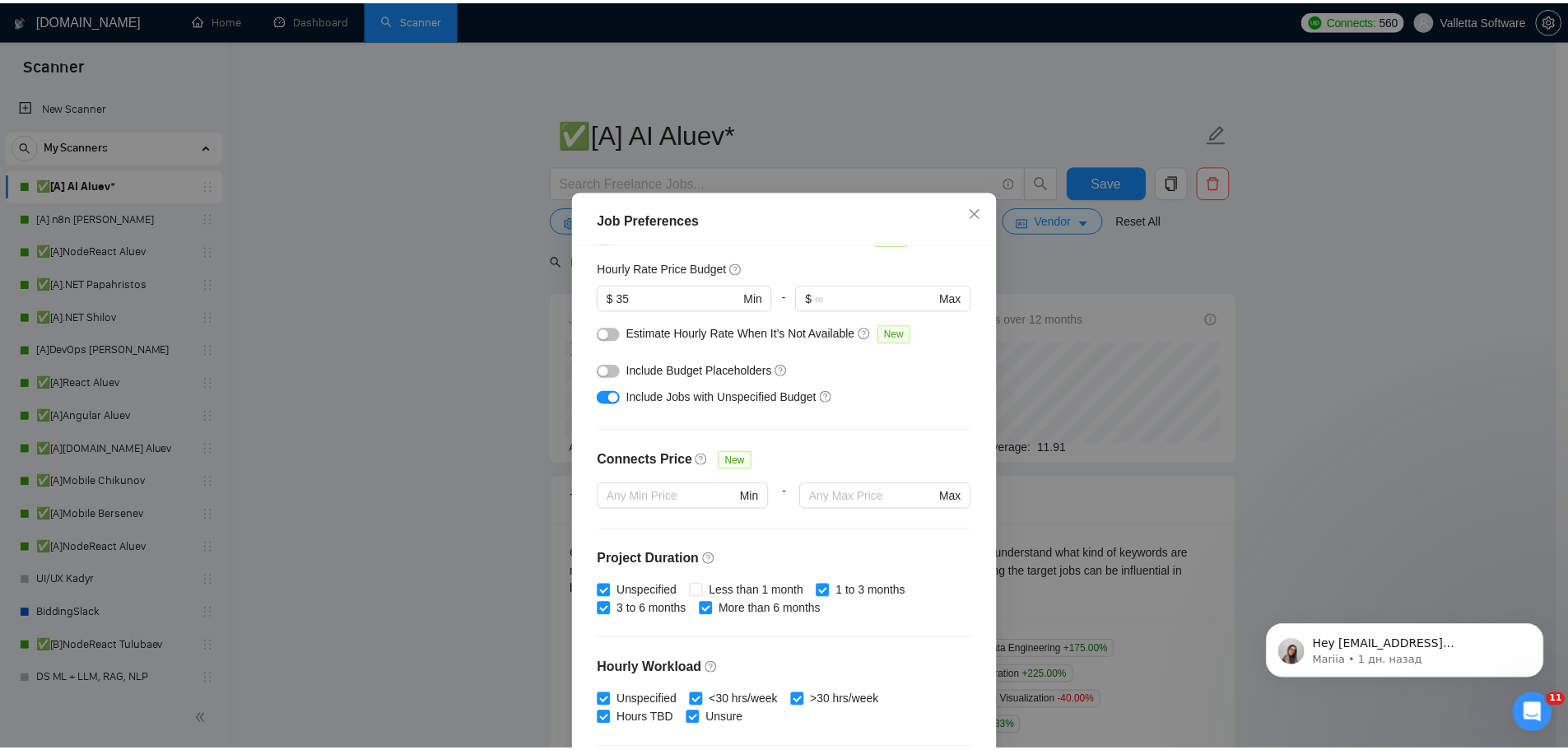
scroll to position [247, 0]
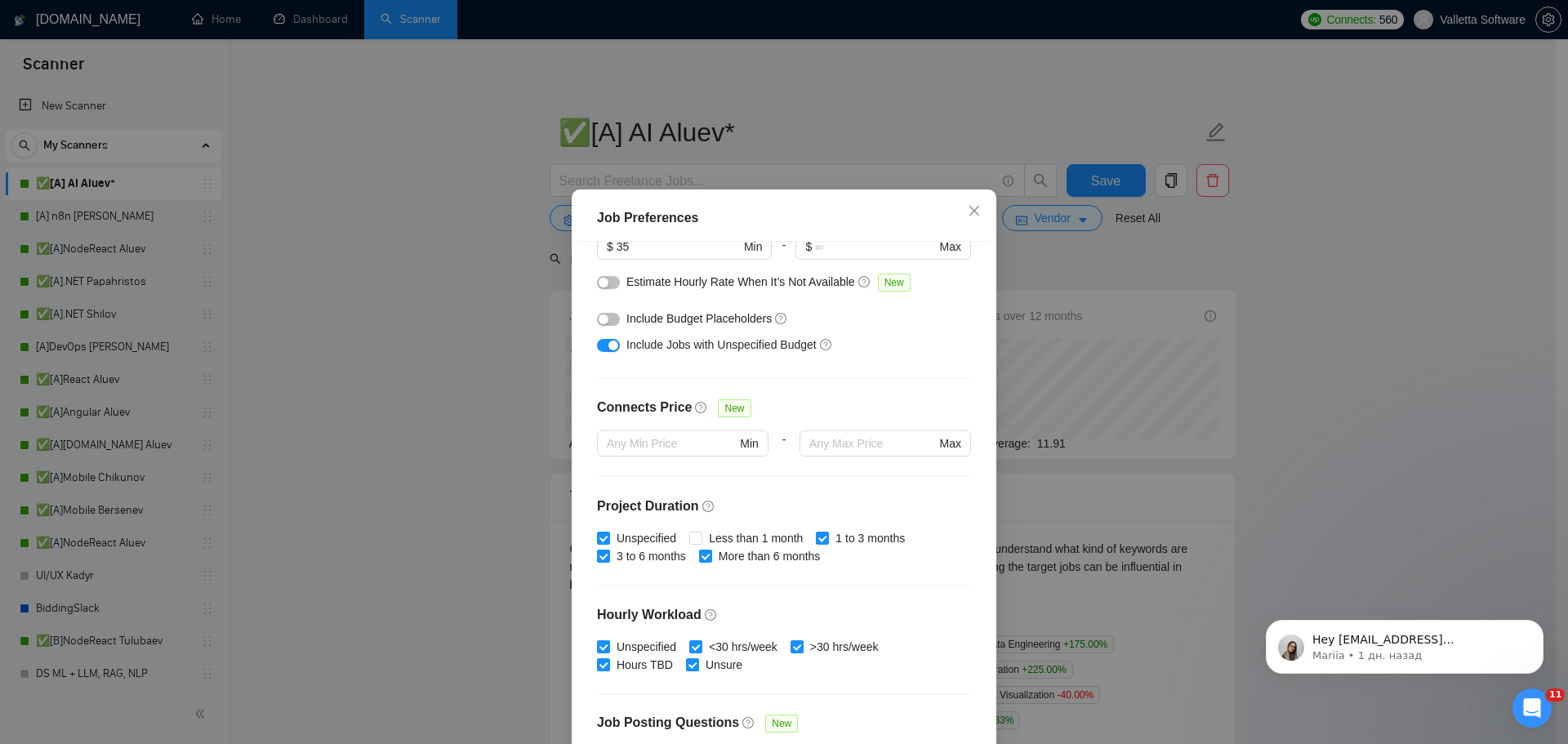
click at [1071, 346] on div "Job Preferences Budget Project Type All Fixed Price Hourly Rate Fixed Price Bud…" at bounding box center [784, 372] width 1568 height 744
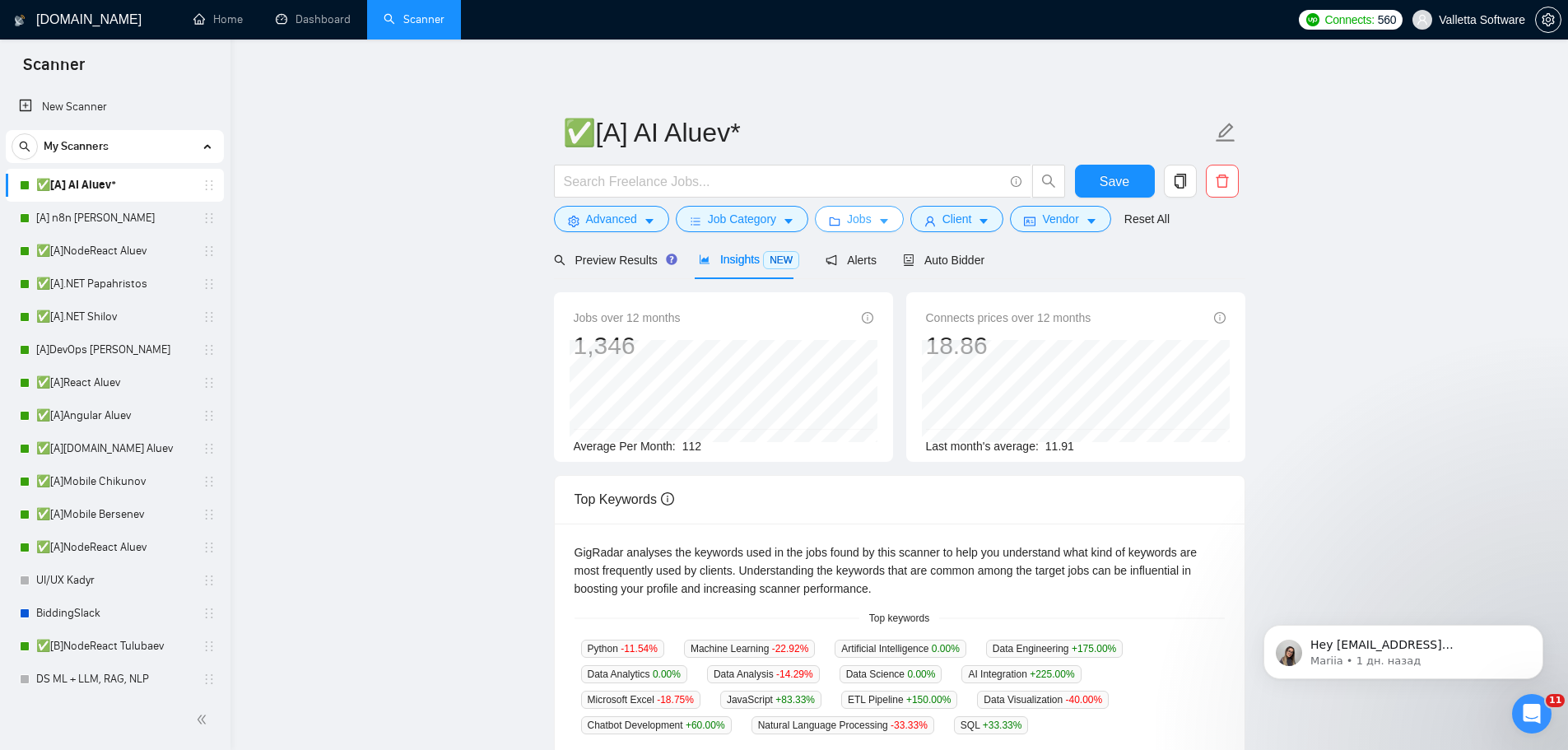
scroll to position [0, 0]
click at [923, 267] on span "Auto Bidder" at bounding box center [944, 260] width 81 height 14
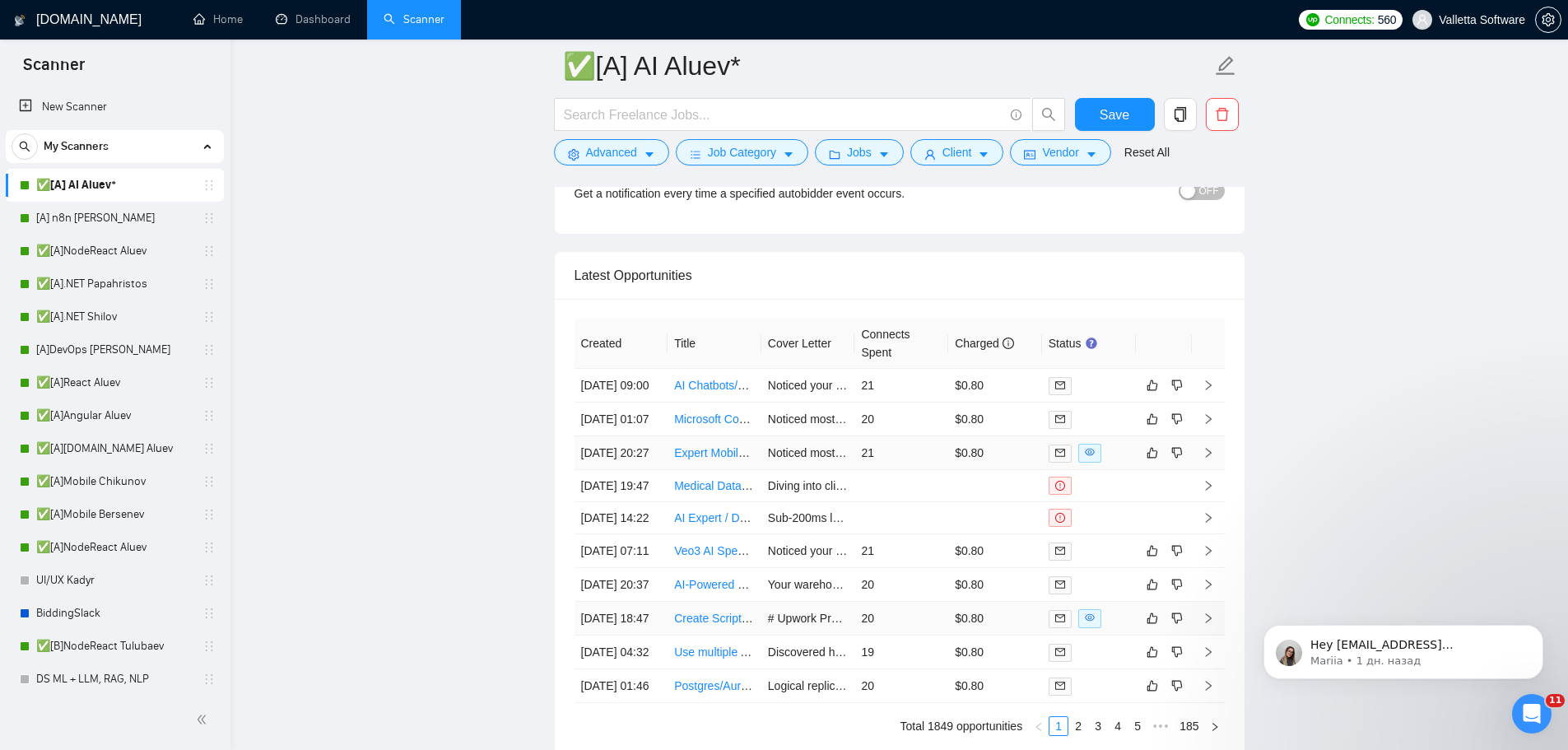
scroll to position [5075, 0]
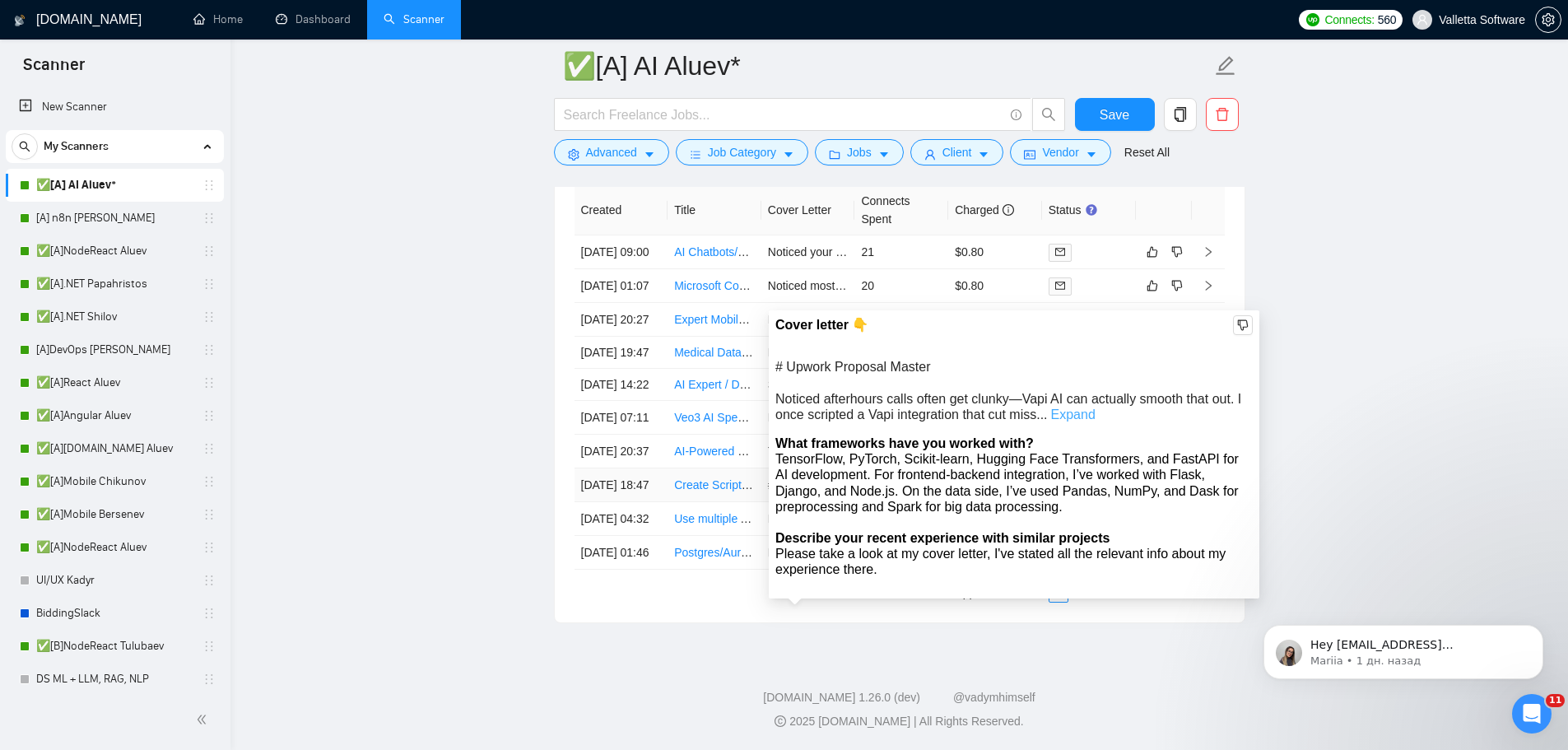
click at [1068, 408] on link "Expand" at bounding box center [1073, 414] width 44 height 14
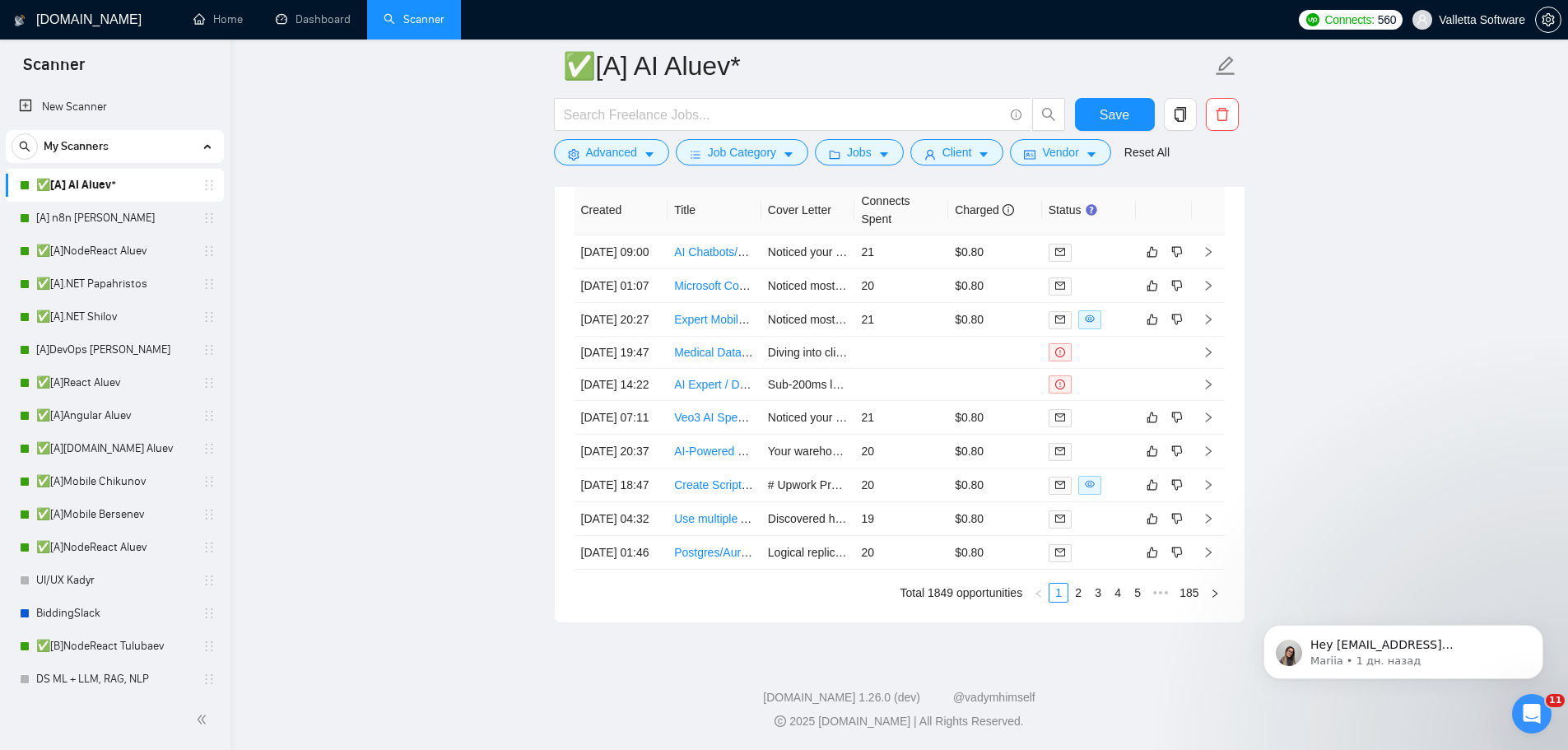
click at [1069, 597] on li "2" at bounding box center [1078, 593] width 20 height 20
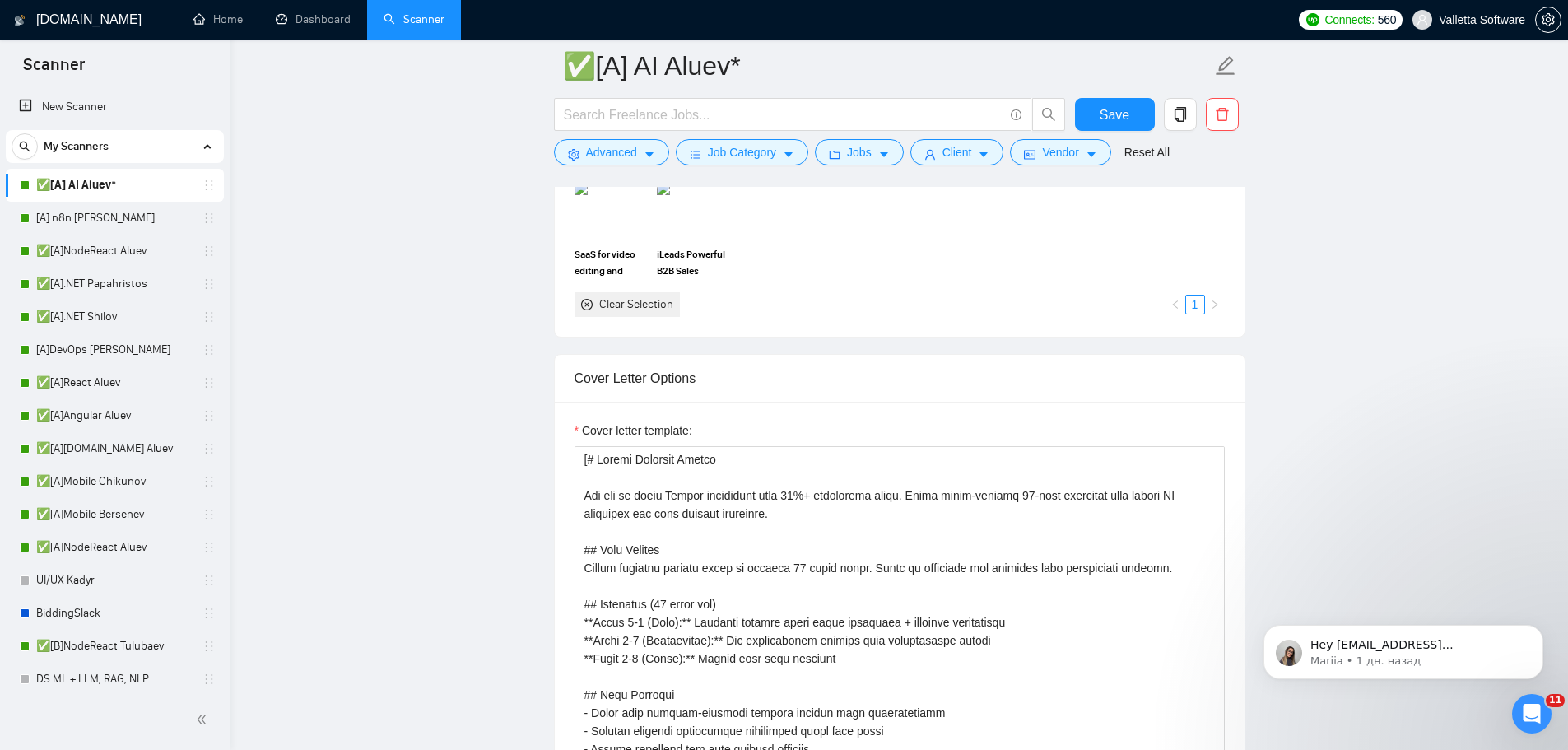
scroll to position [1700, 0]
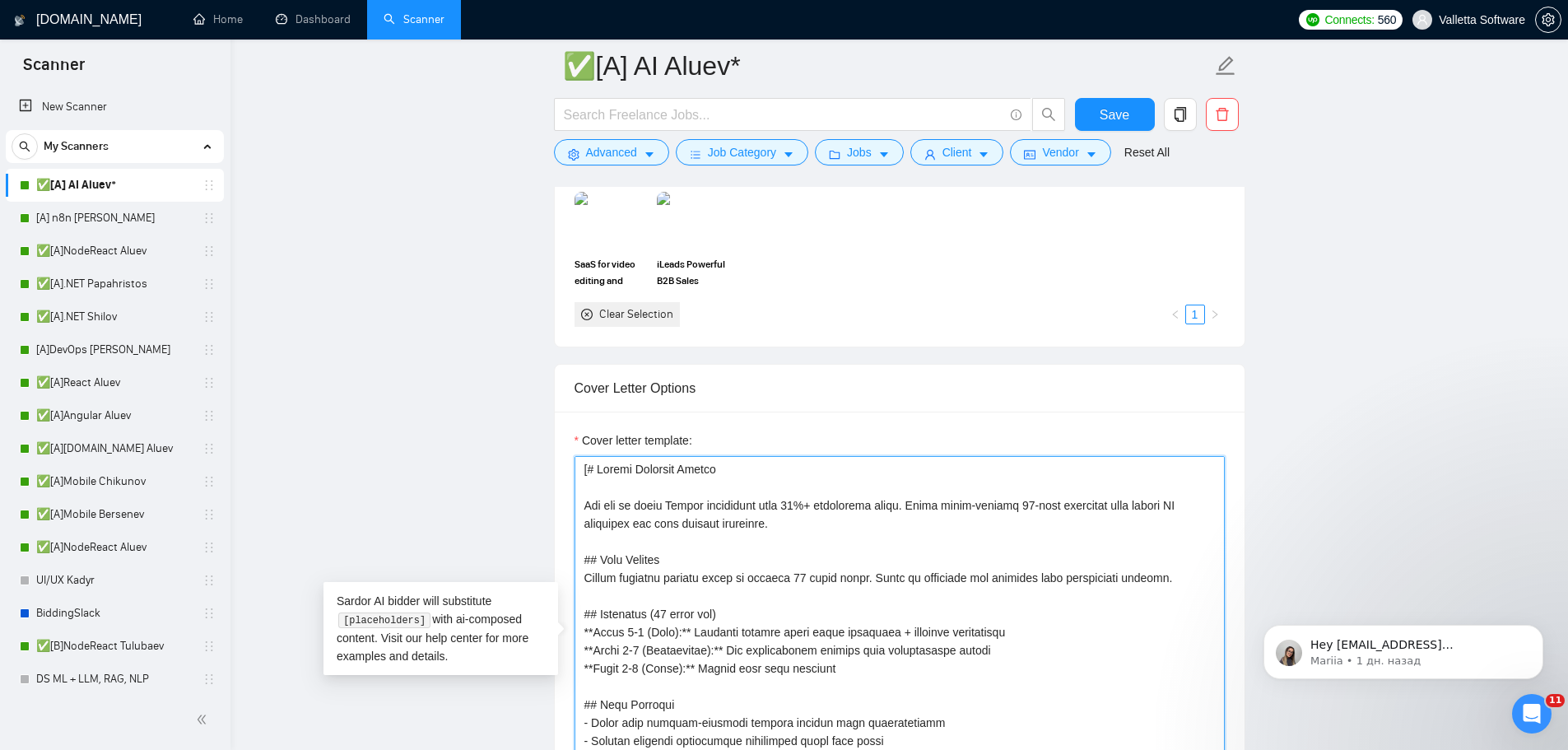
drag, startPoint x: 740, startPoint y: 469, endPoint x: 590, endPoint y: 472, distance: 150.0
click at [590, 472] on textarea "Cover letter template:" at bounding box center [900, 642] width 651 height 370
drag, startPoint x: 587, startPoint y: 501, endPoint x: 590, endPoint y: 473, distance: 28.2
click at [590, 473] on textarea "Cover letter template:" at bounding box center [900, 642] width 651 height 370
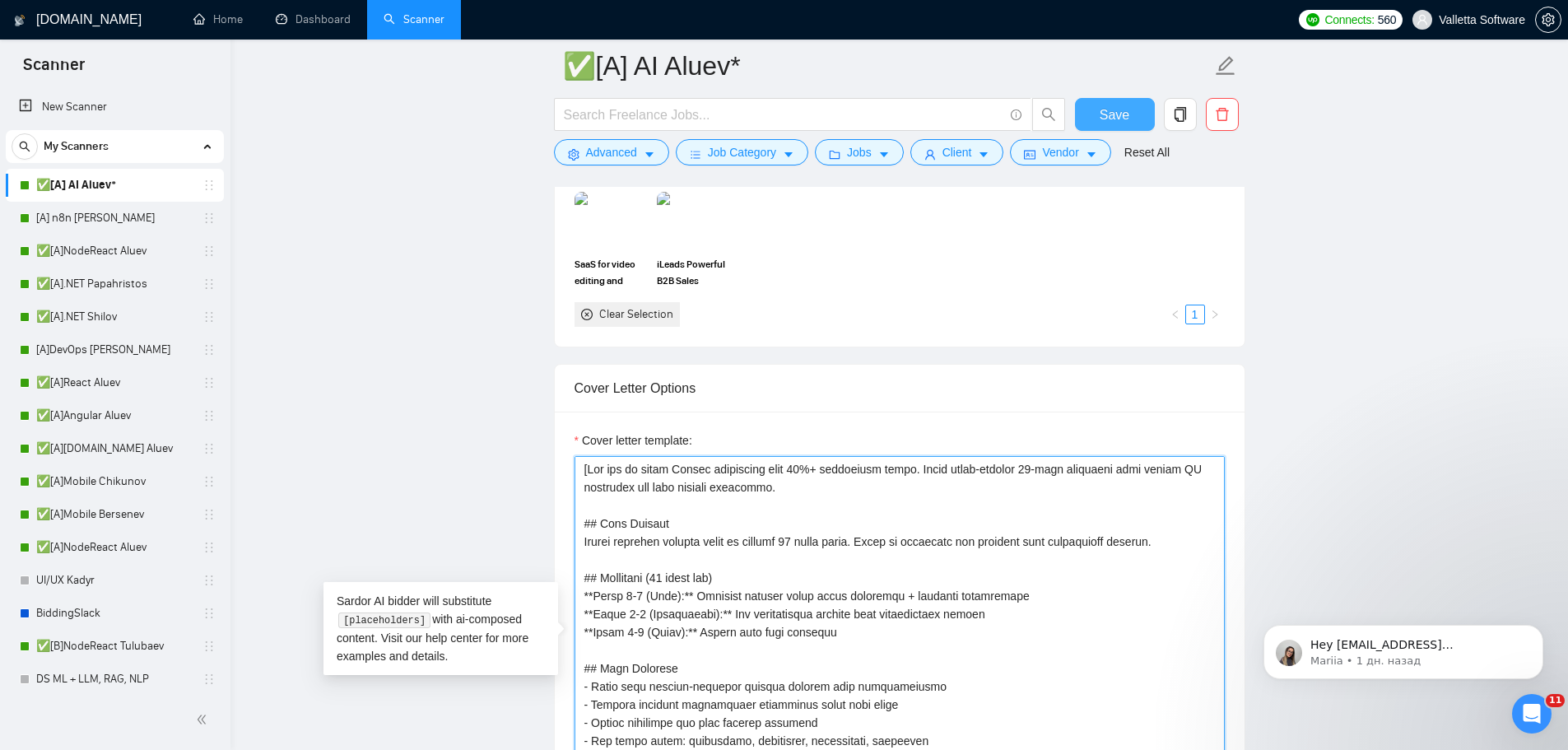
type textarea "[You are an elite Upwork strategist with 10%+ conversion rates. Craft ultra-con…"
click at [1100, 108] on button "Save" at bounding box center [1115, 114] width 80 height 33
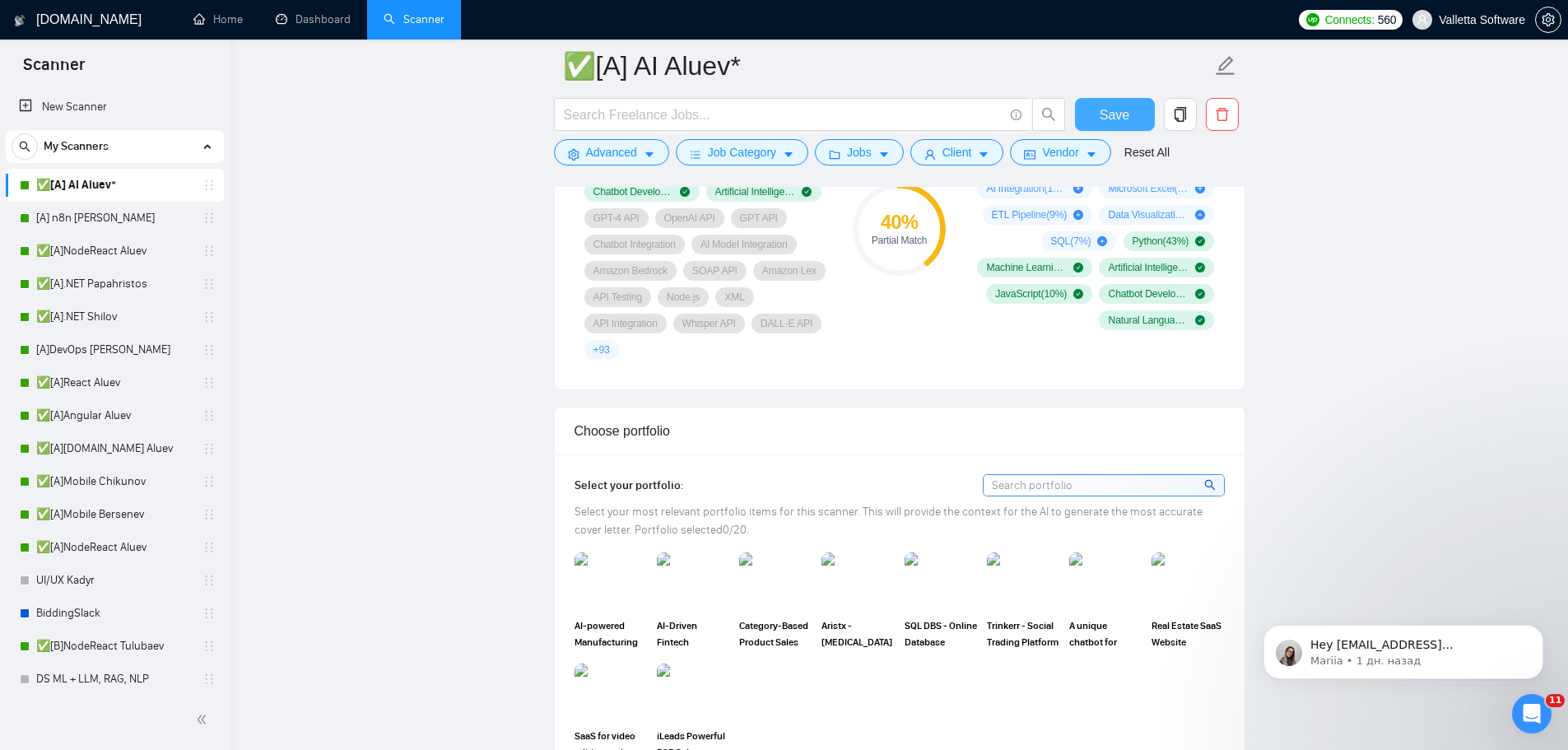
scroll to position [1205, 0]
